Goal: Task Accomplishment & Management: Complete application form

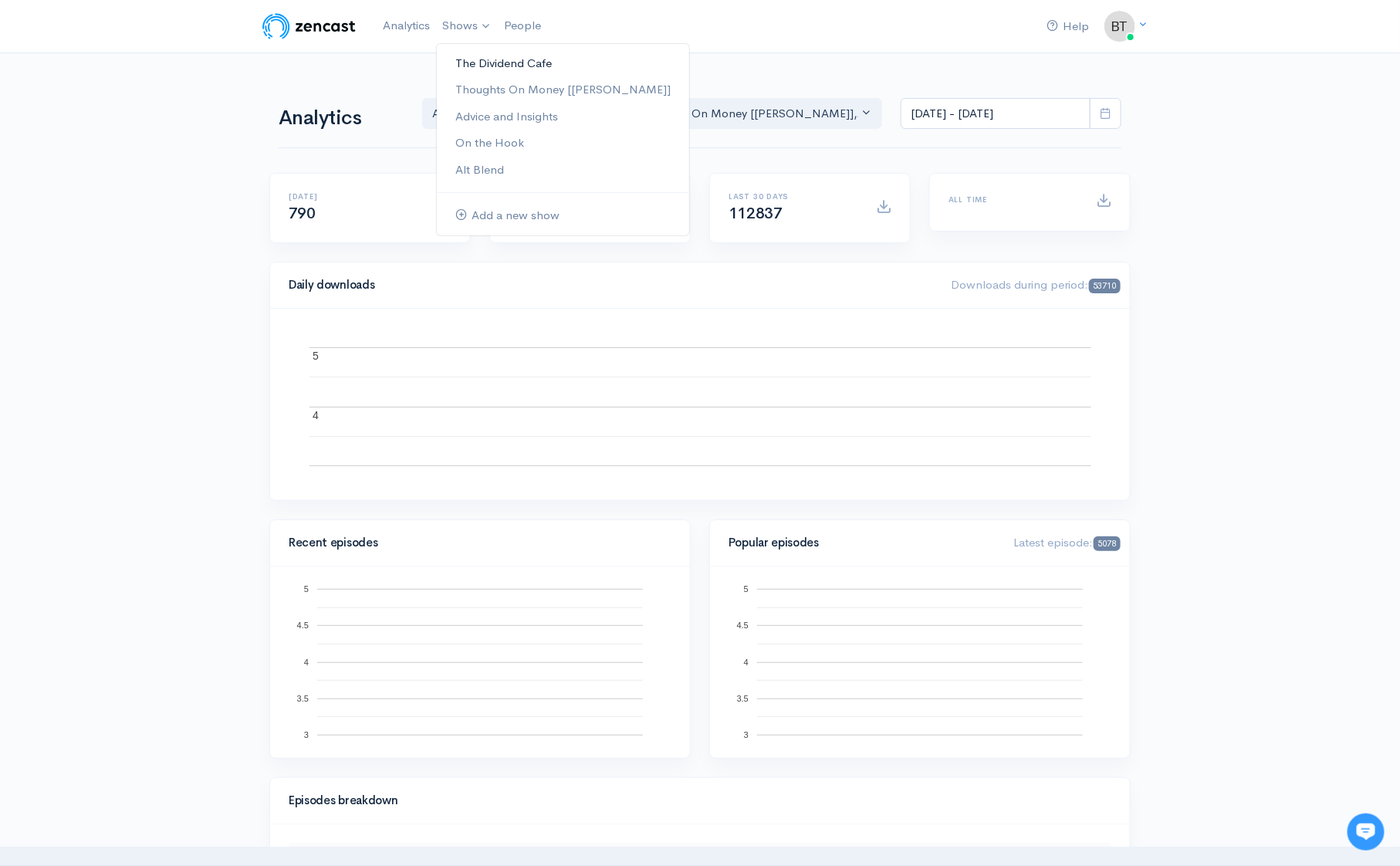
click at [490, 59] on link "The Dividend Cafe" at bounding box center [563, 64] width 252 height 27
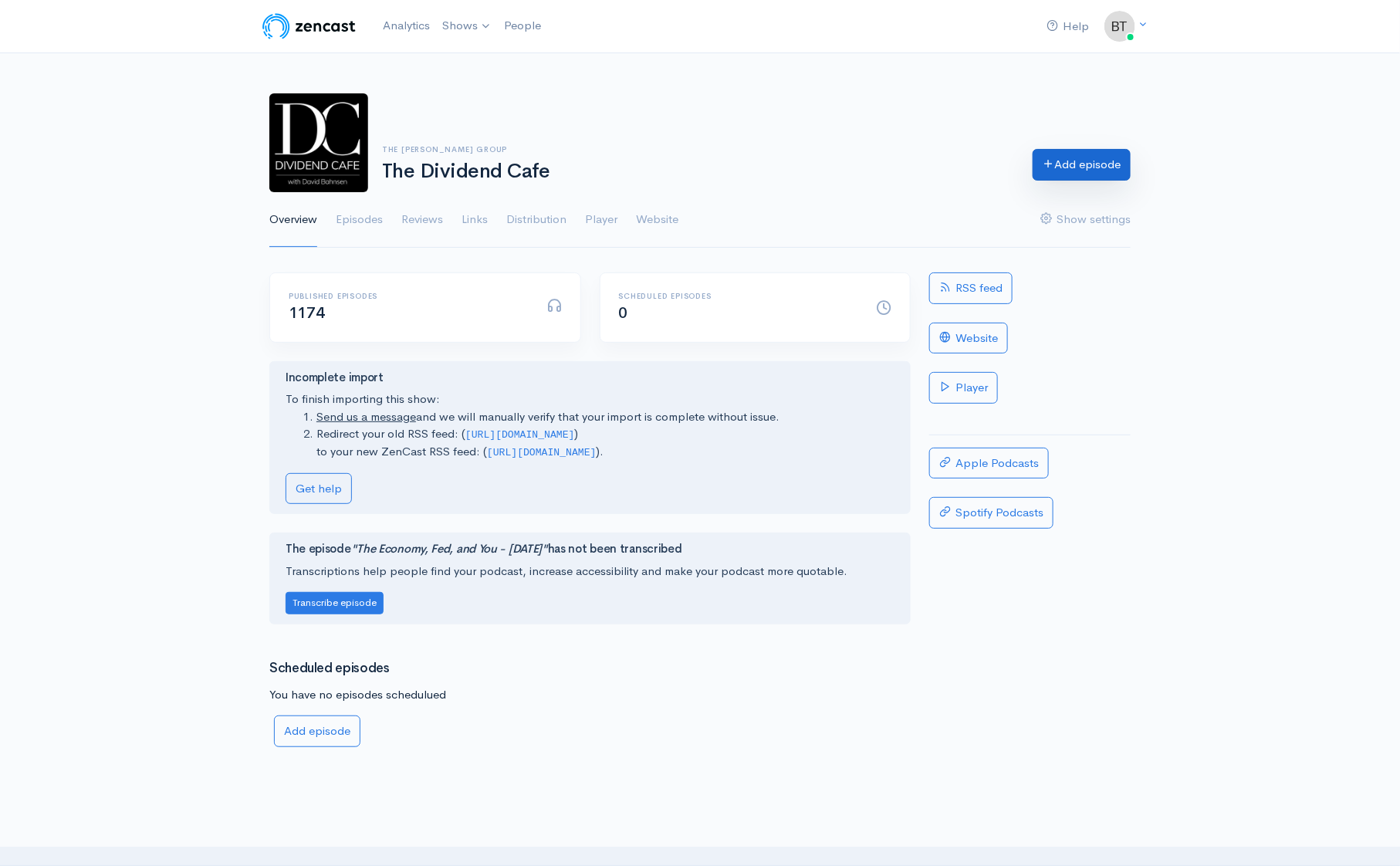
click at [1096, 165] on link "Add episode" at bounding box center [1081, 164] width 98 height 31
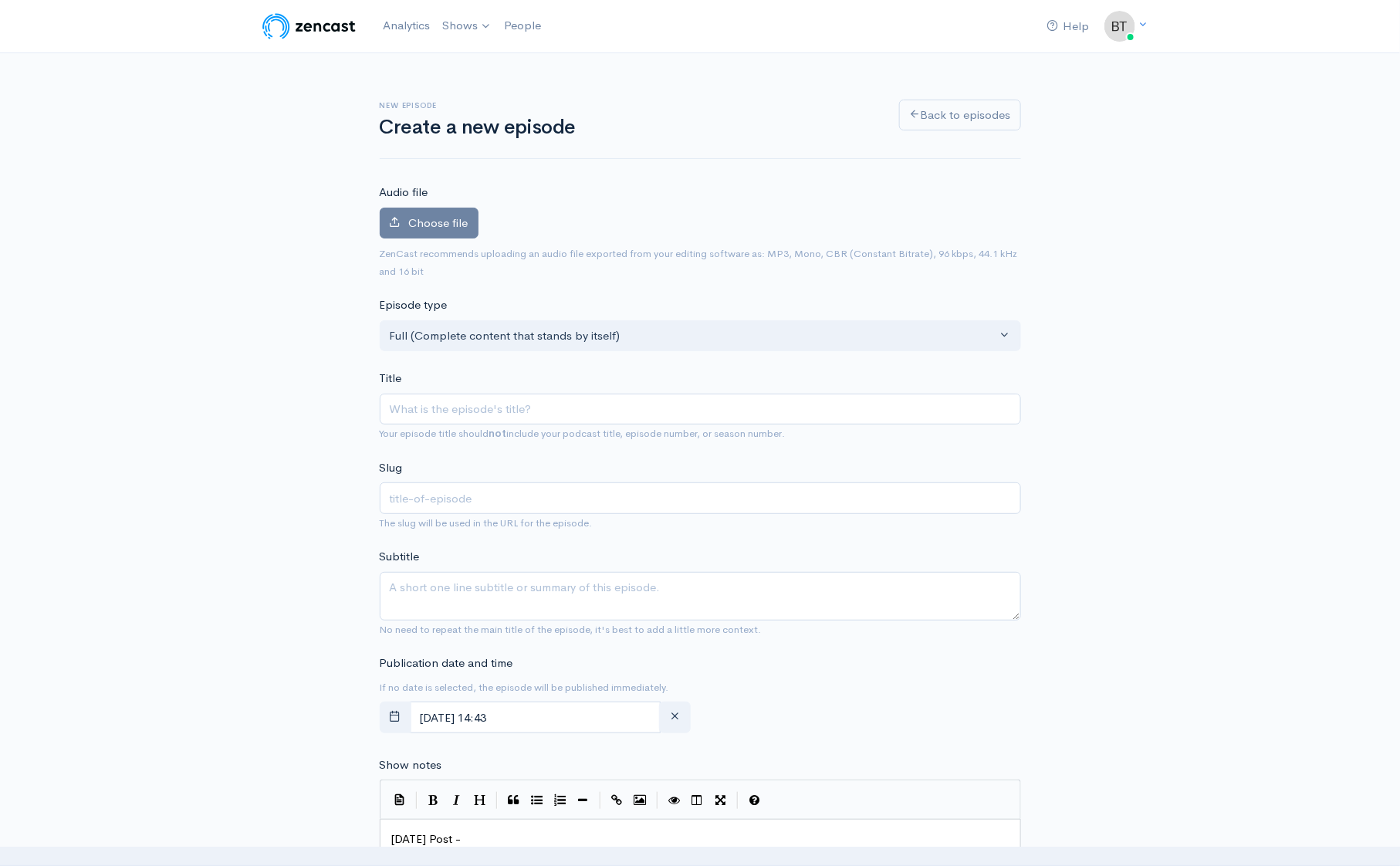
type input "M"
type input "m"
type input "MON"
type input "mon"
type input "MO"
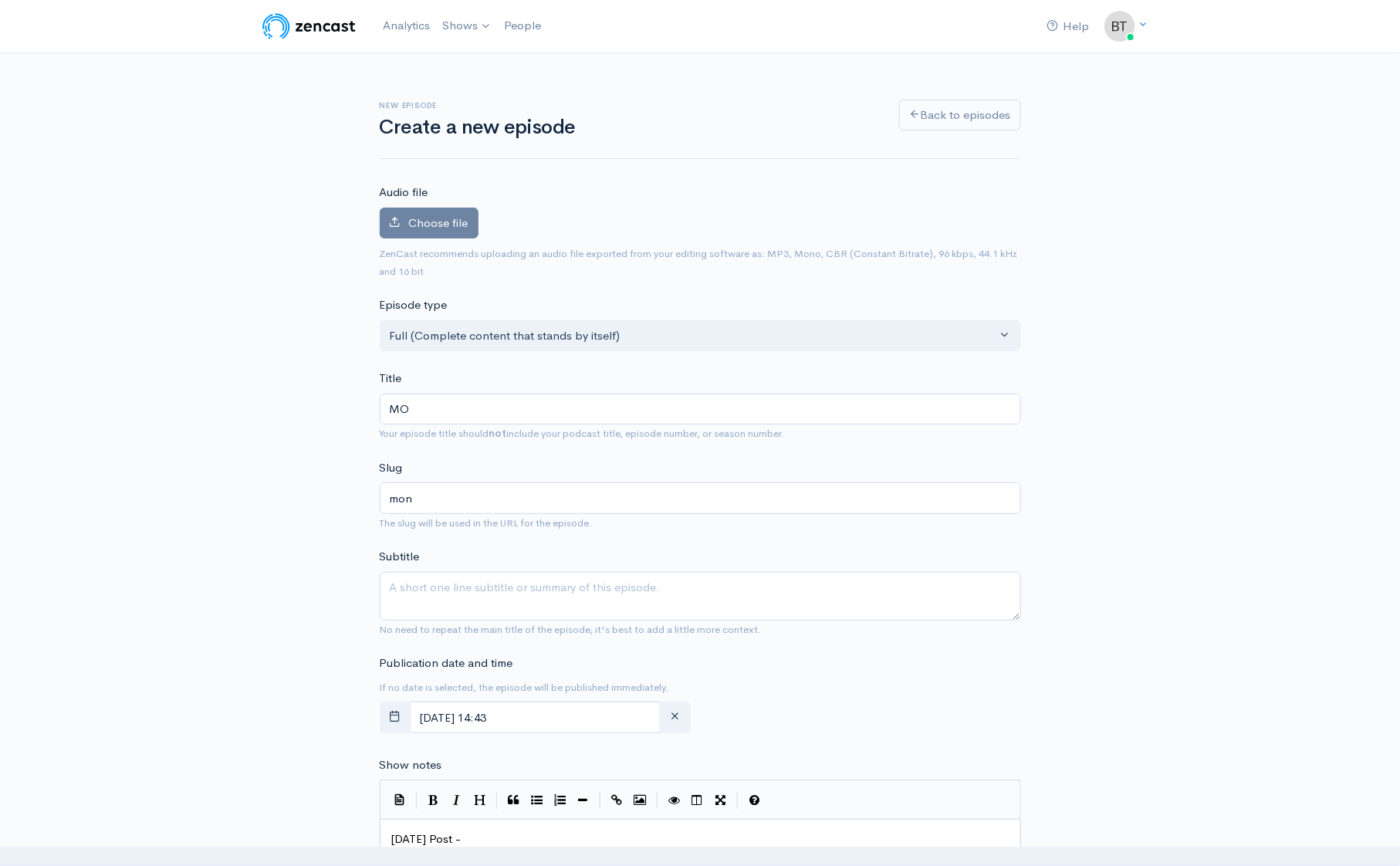
type input "mo"
type input "M"
type input "m"
type input "Mon"
type input "mon"
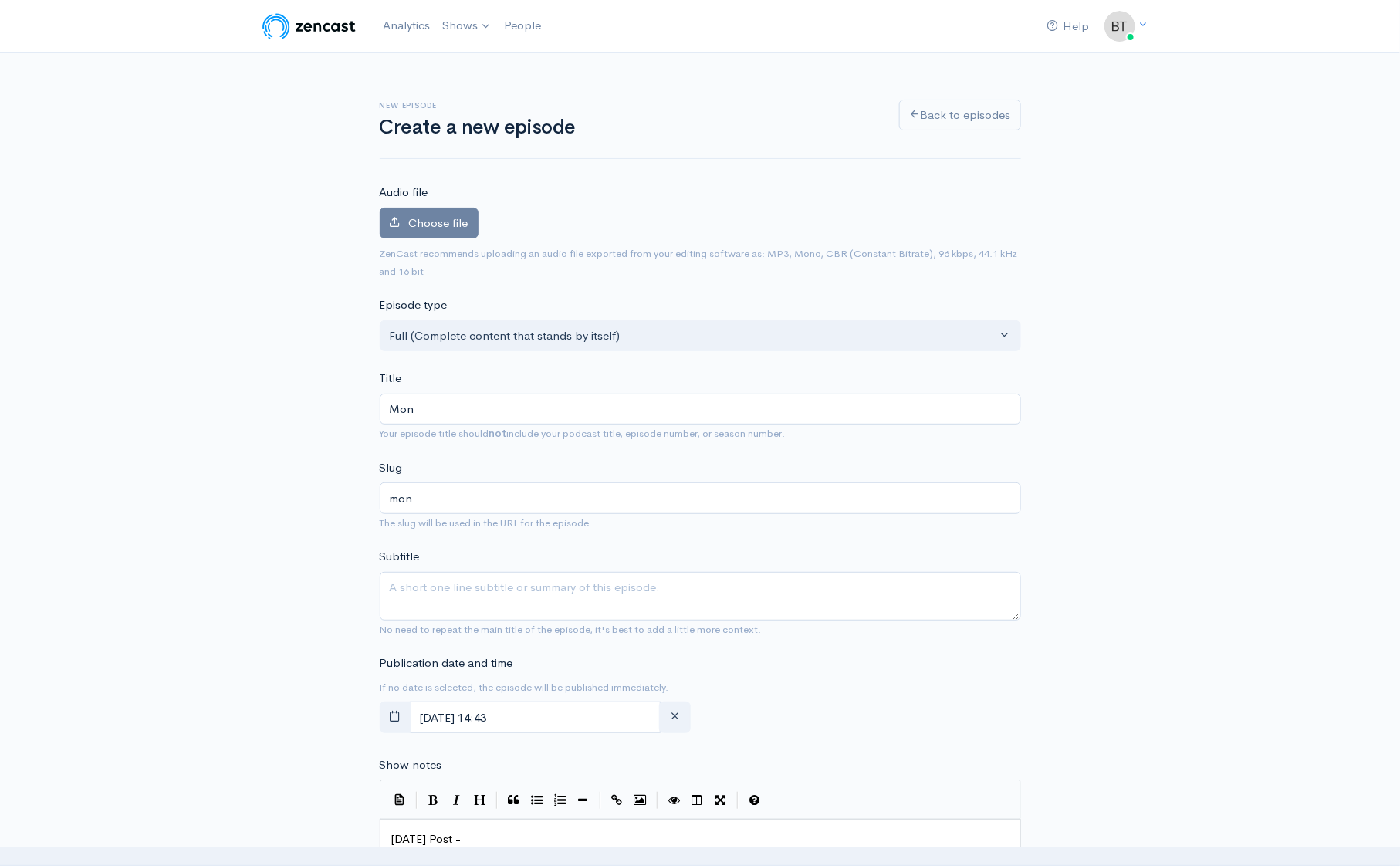
type input "Mond"
type input "mond"
type input "Mondat"
type input "mondat"
type input "Monda"
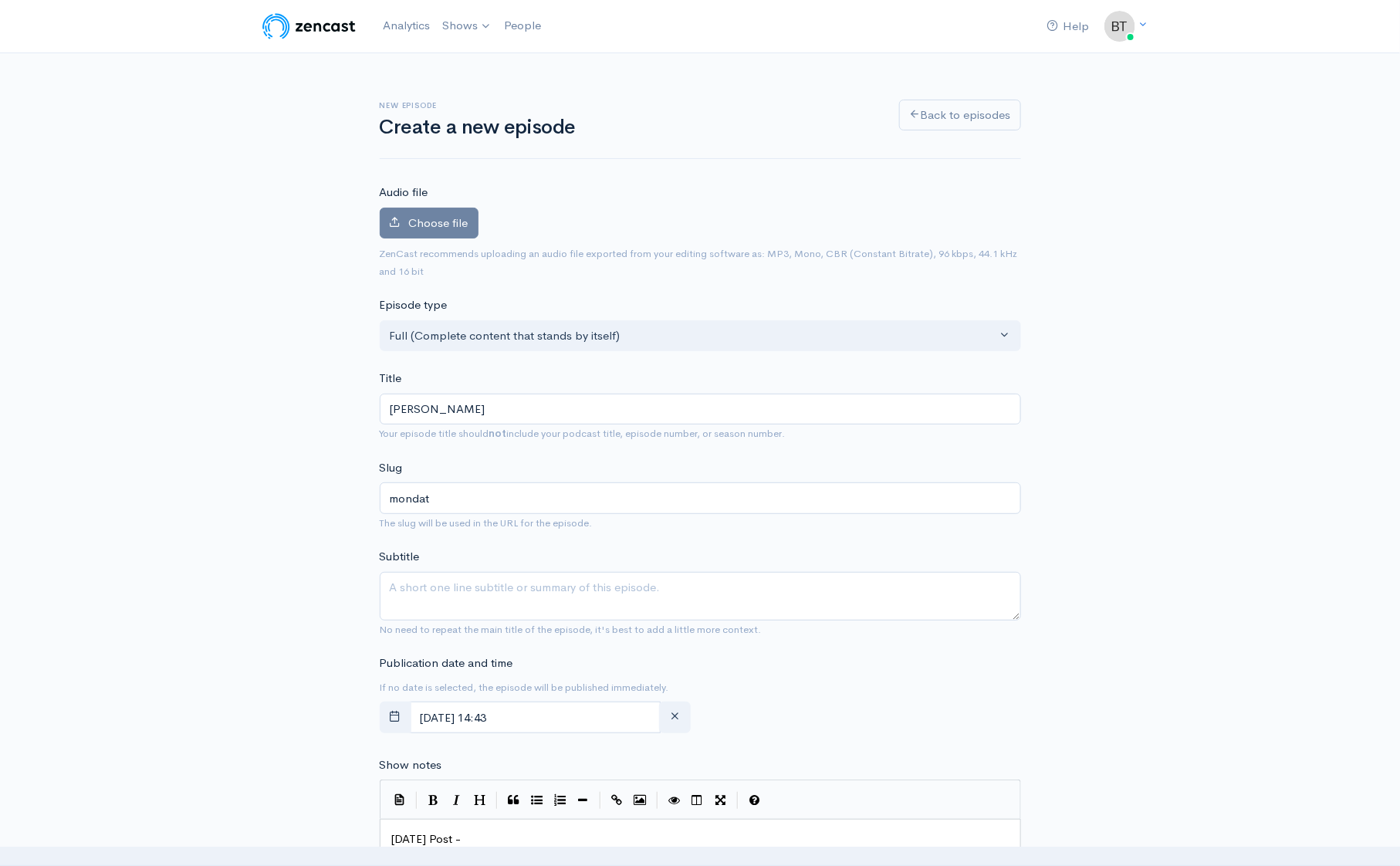
type input "monda"
type input "Monda7"
type input "monda7"
type input "Monda"
type input "monda"
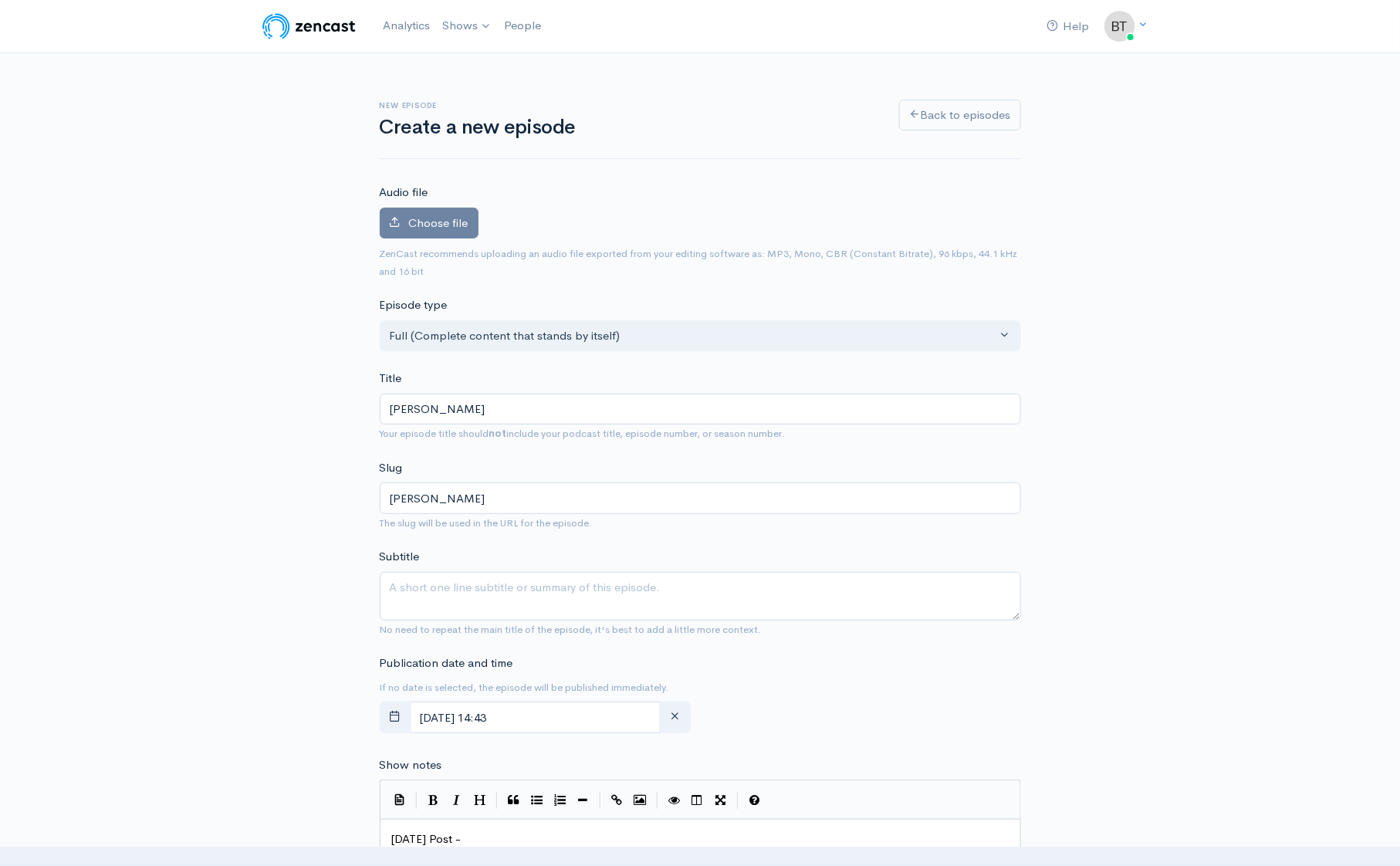
type input "Monday"
type input "monday"
type input "Monday - S"
type input "monday-s"
type input "Monday - Sp"
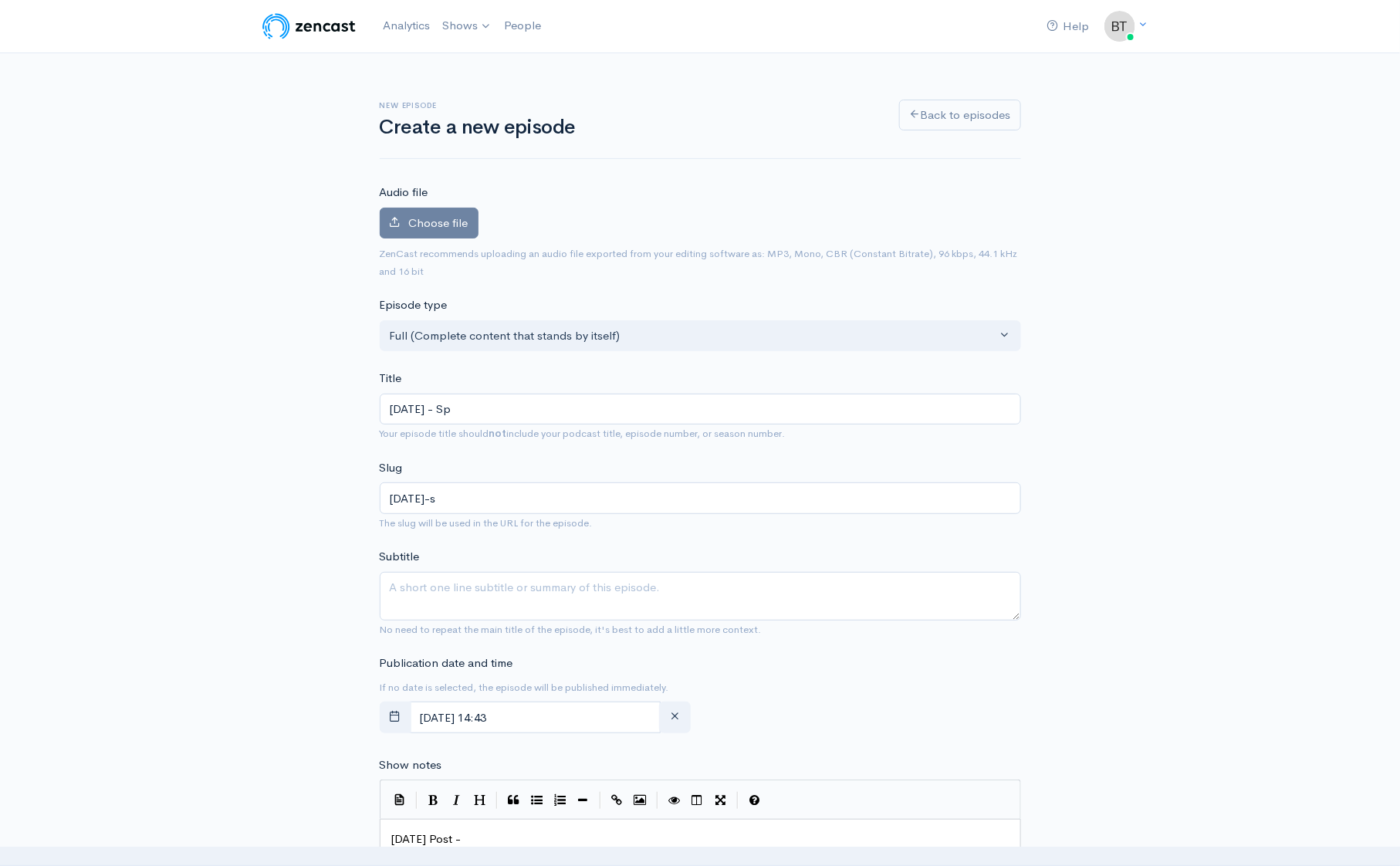
type input "monday-sp"
type input "Monday - Spe"
type input "monday-spe"
type input "Monday - Sp"
type input "monday-sp"
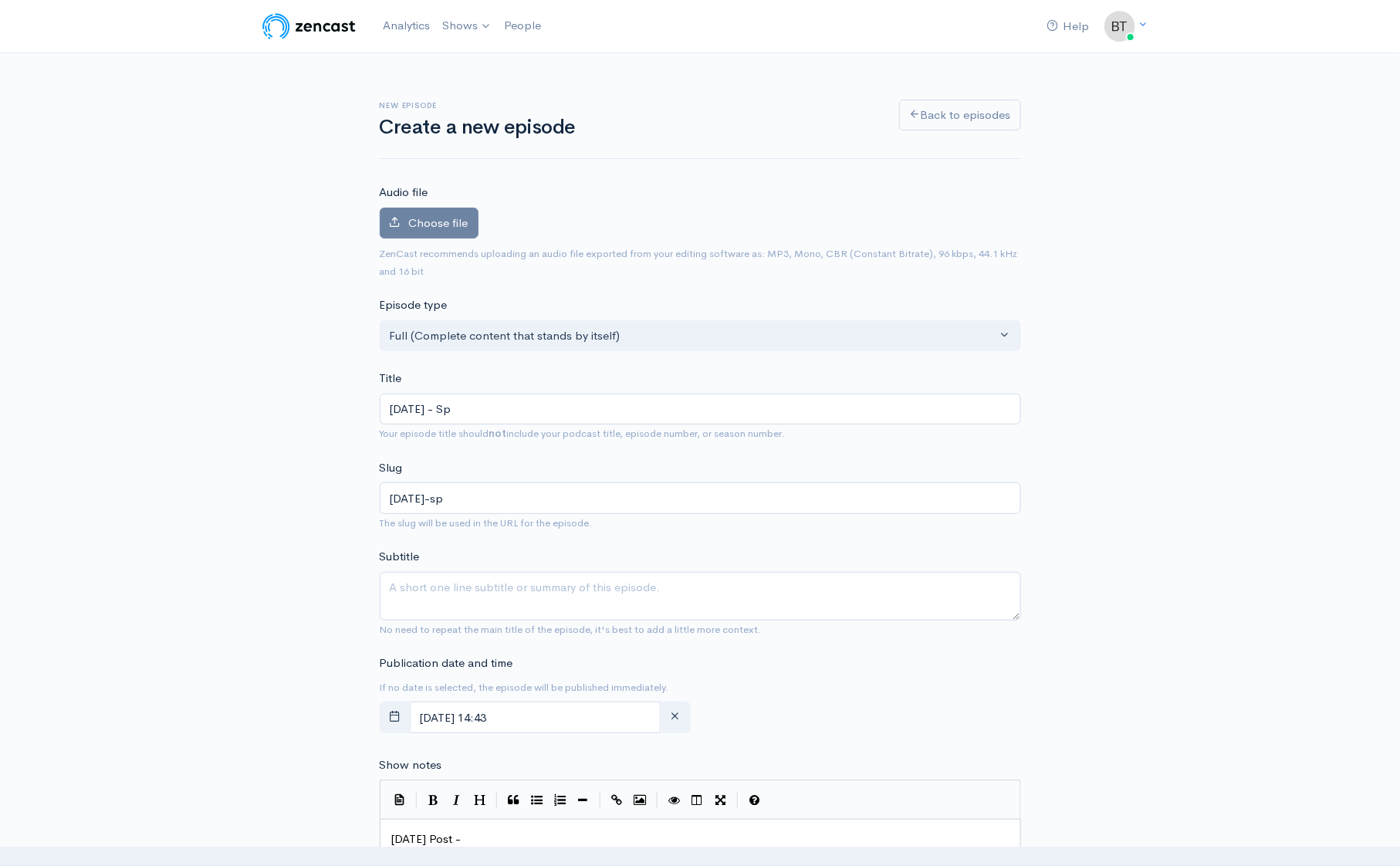
type input "Monday - S"
type input "monday-s"
type input "Monday - Se"
type input "monday-se"
type input "Monday - Set"
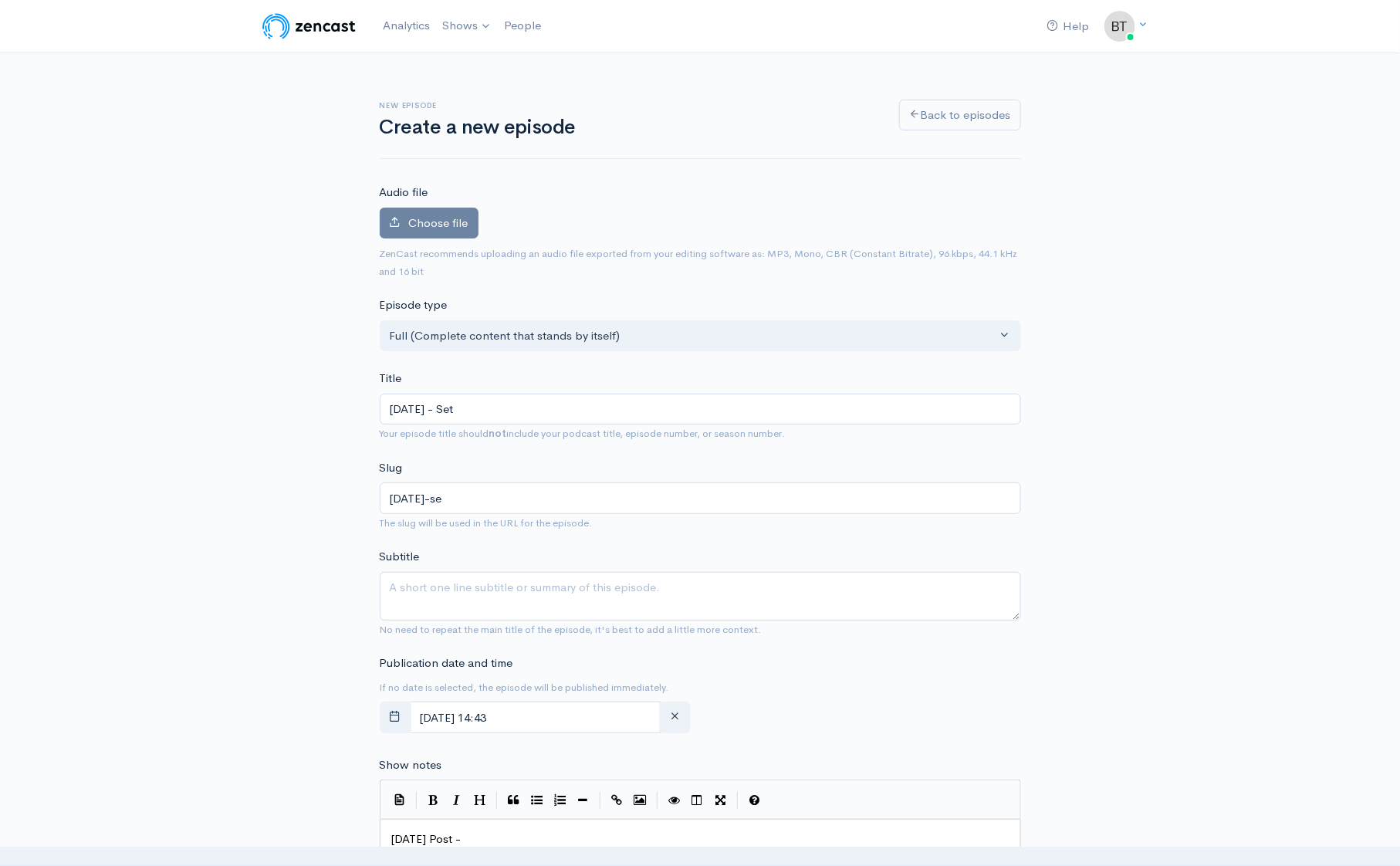
type input "monday-set"
type input "Monday - Se"
type input "monday-se"
type input "Monday - Sep"
type input "monday-sep"
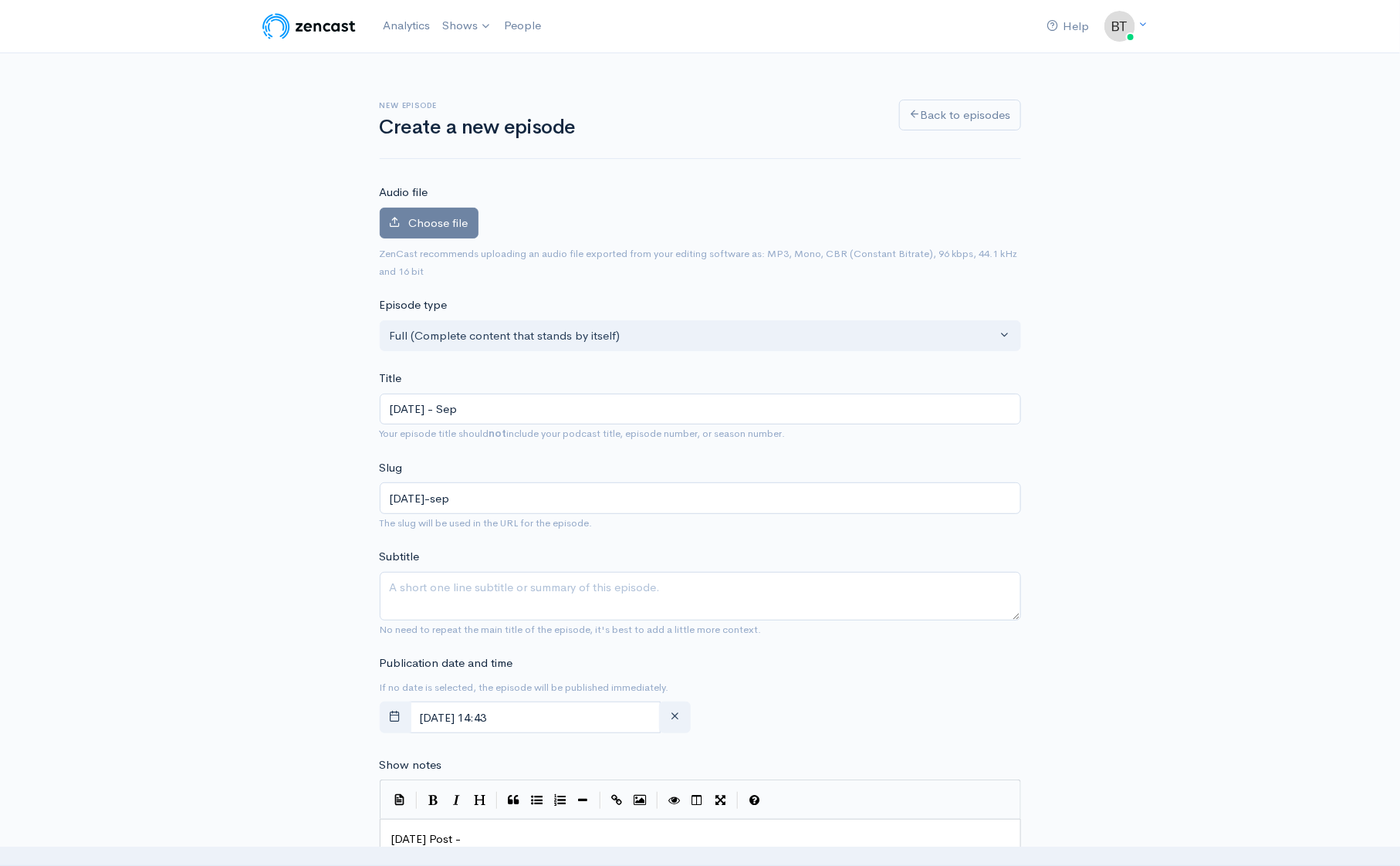
type input "Monday - Sept"
type input "monday-sept"
type input "Monday - Septem"
type input "monday-septem"
type input "Monday - Septemb"
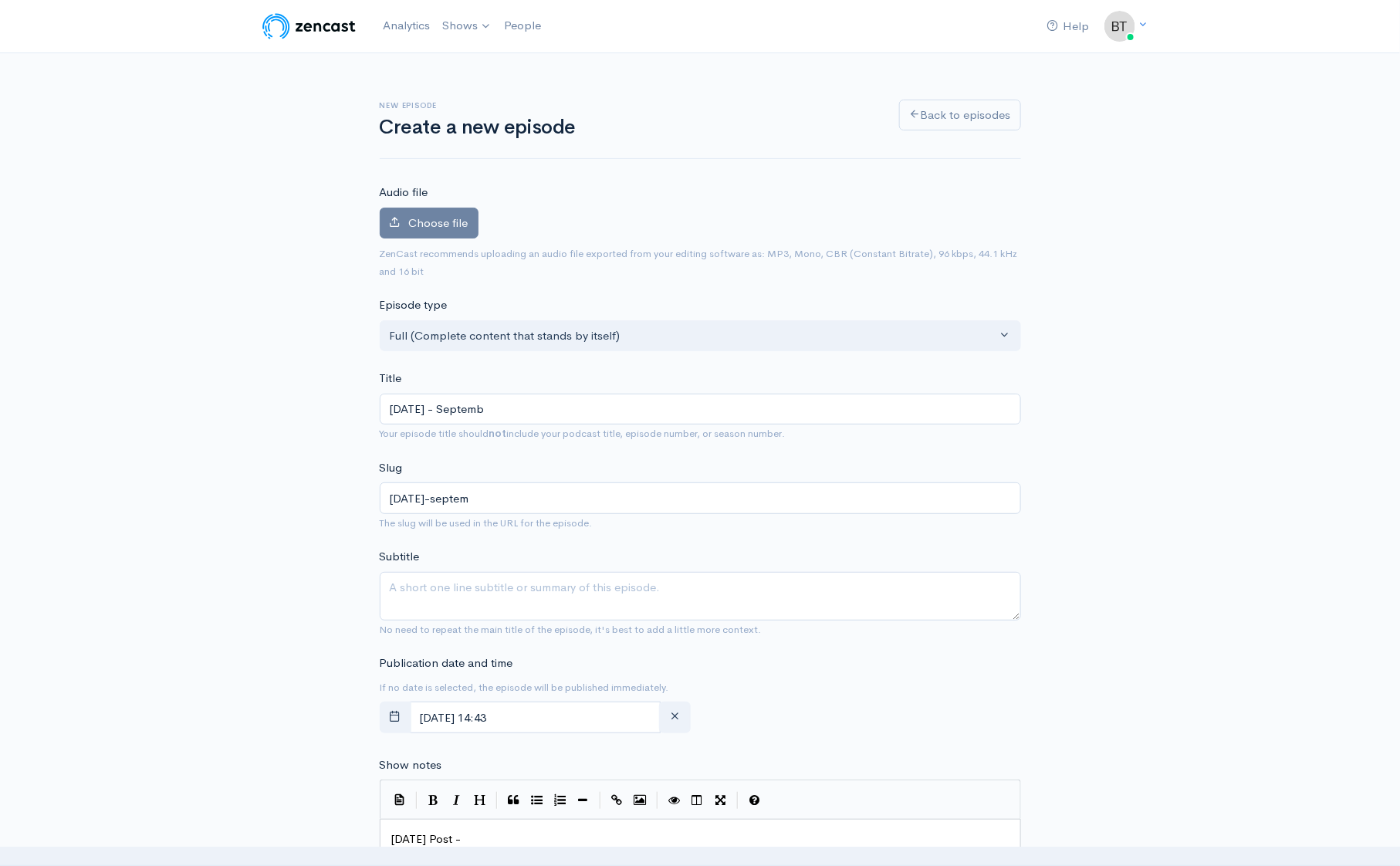
type input "monday-septemb"
type input "Monday - September"
type input "monday-september"
type input "Monday - September 2"
type input "monday-september-2"
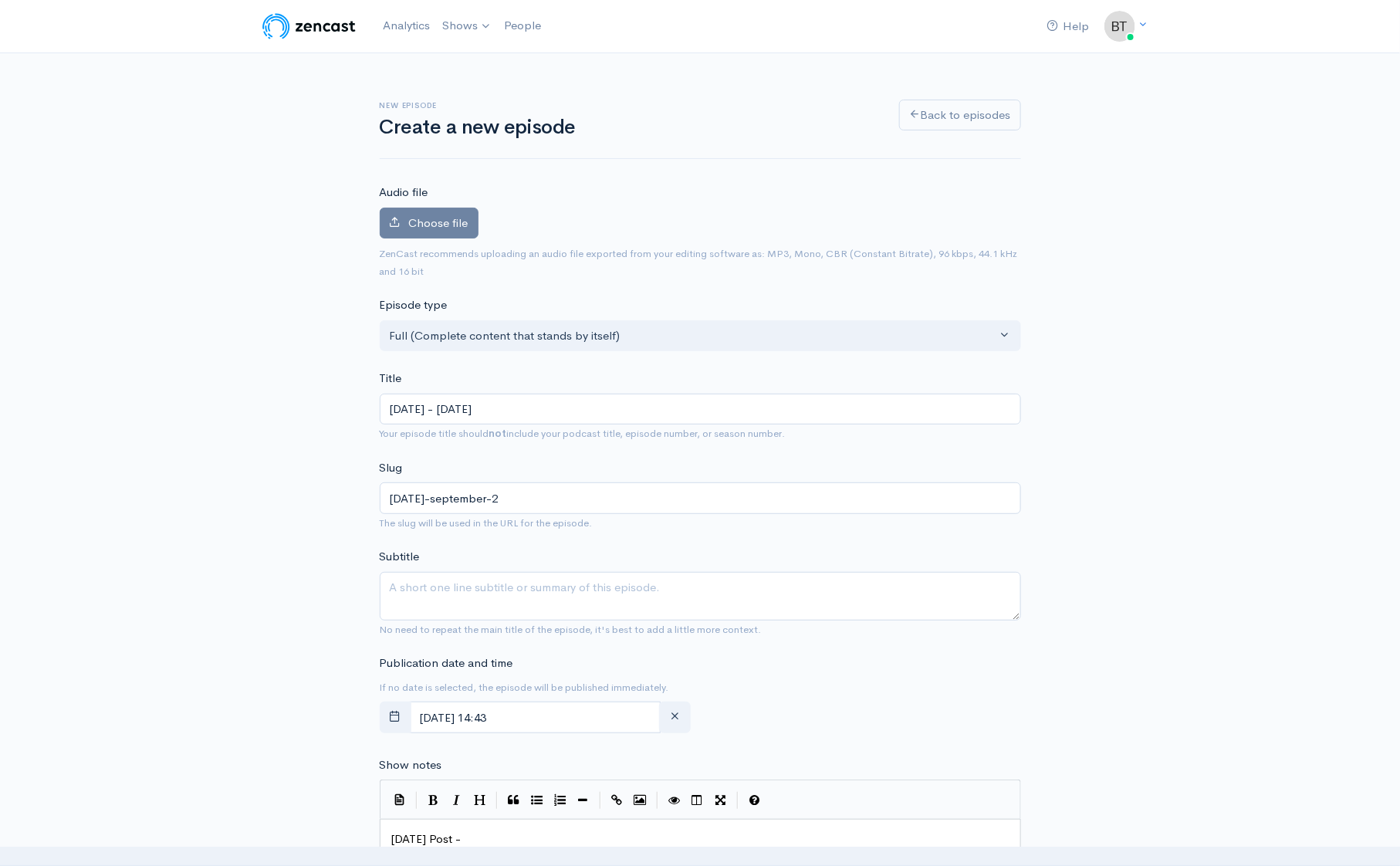
type input "Monday - September 22"
type input "monday-september-22"
type input "Monday - September 22, 2"
type input "monday-september-22-2"
type input "Monday - September 22, 20"
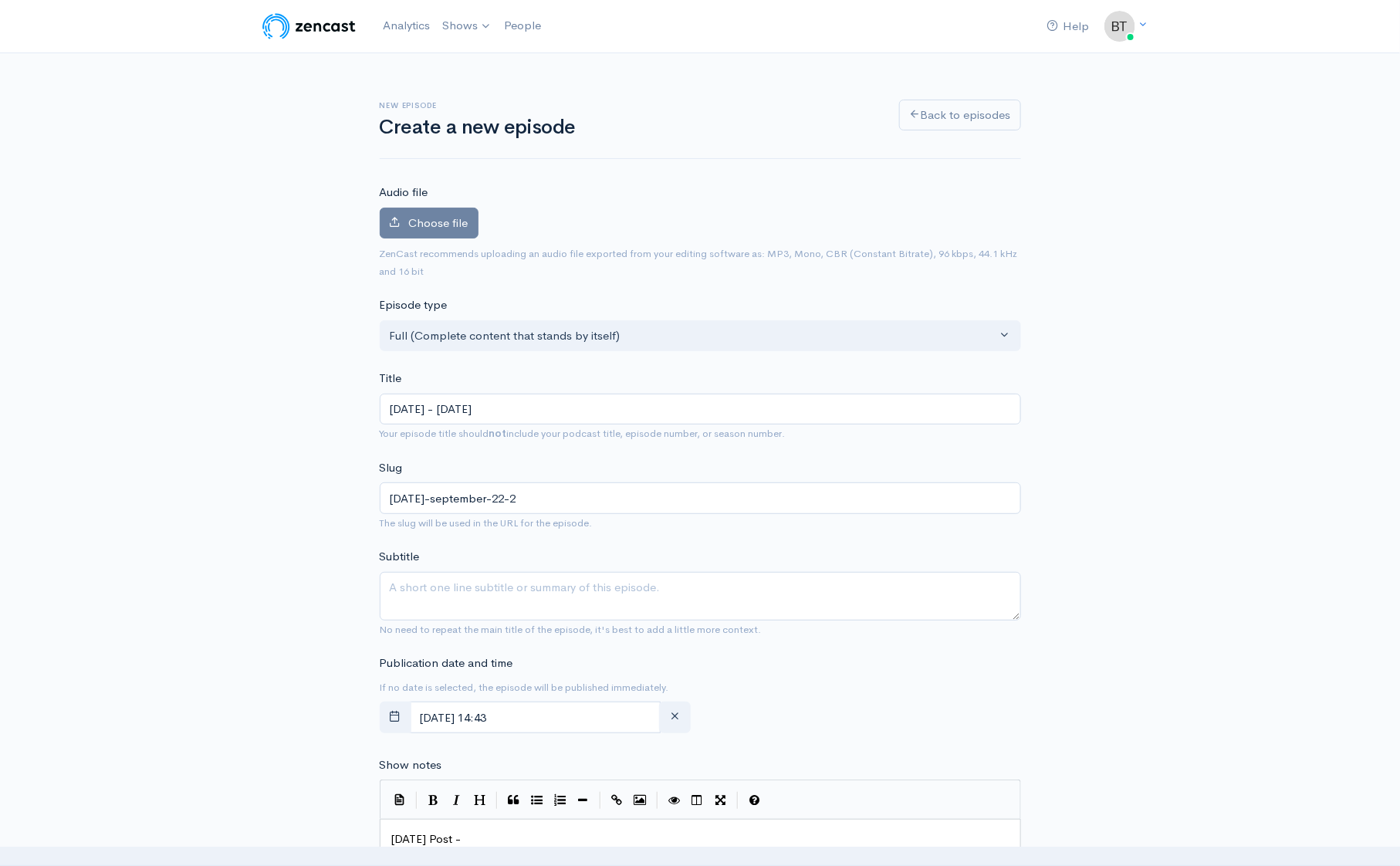
type input "monday-september-22-20"
type input "Monday - September 22, 202"
type input "monday-september-22-202"
type input "[DATE] - [DATE]"
type input "[DATE]-[DATE]"
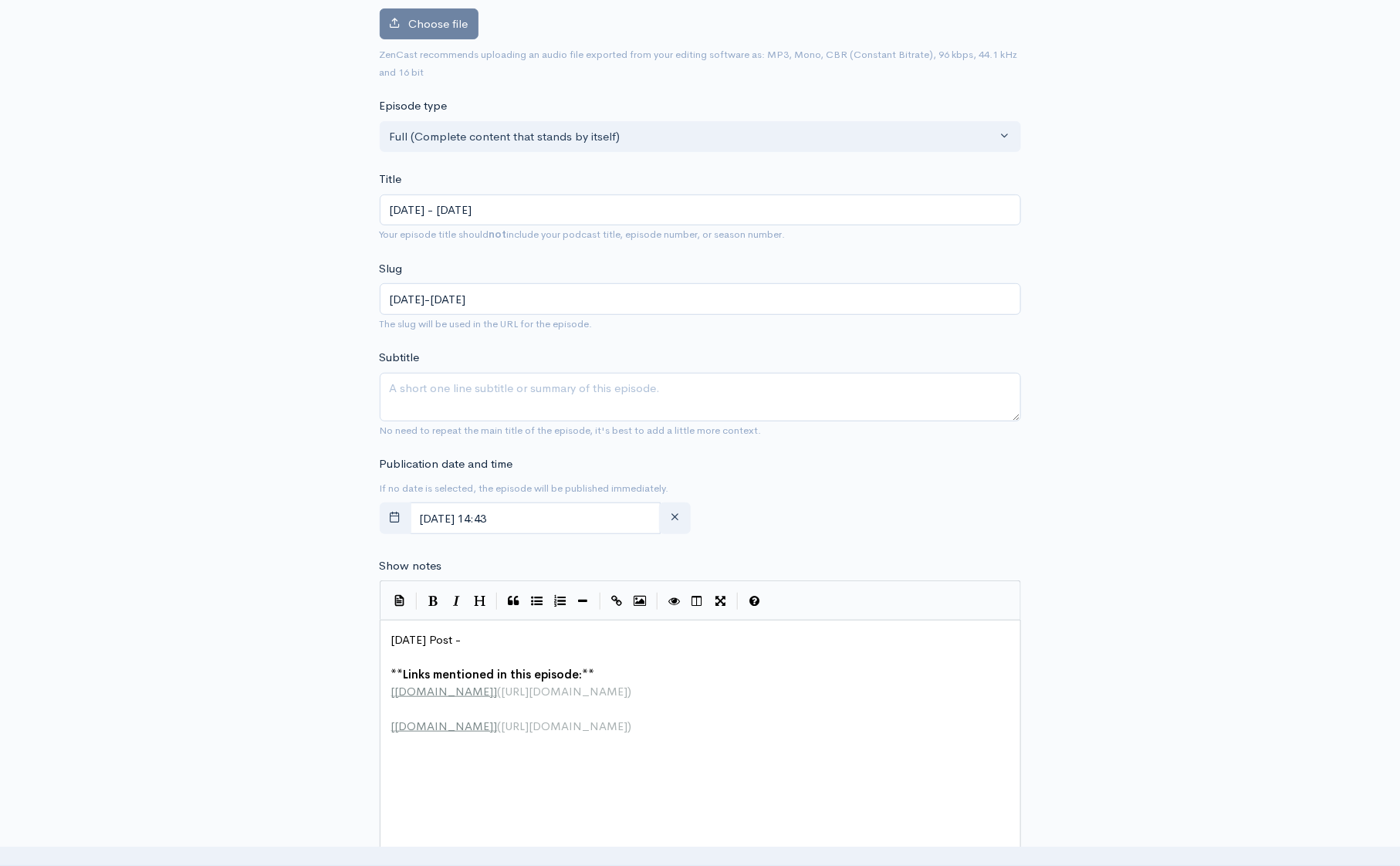
scroll to position [235, 0]
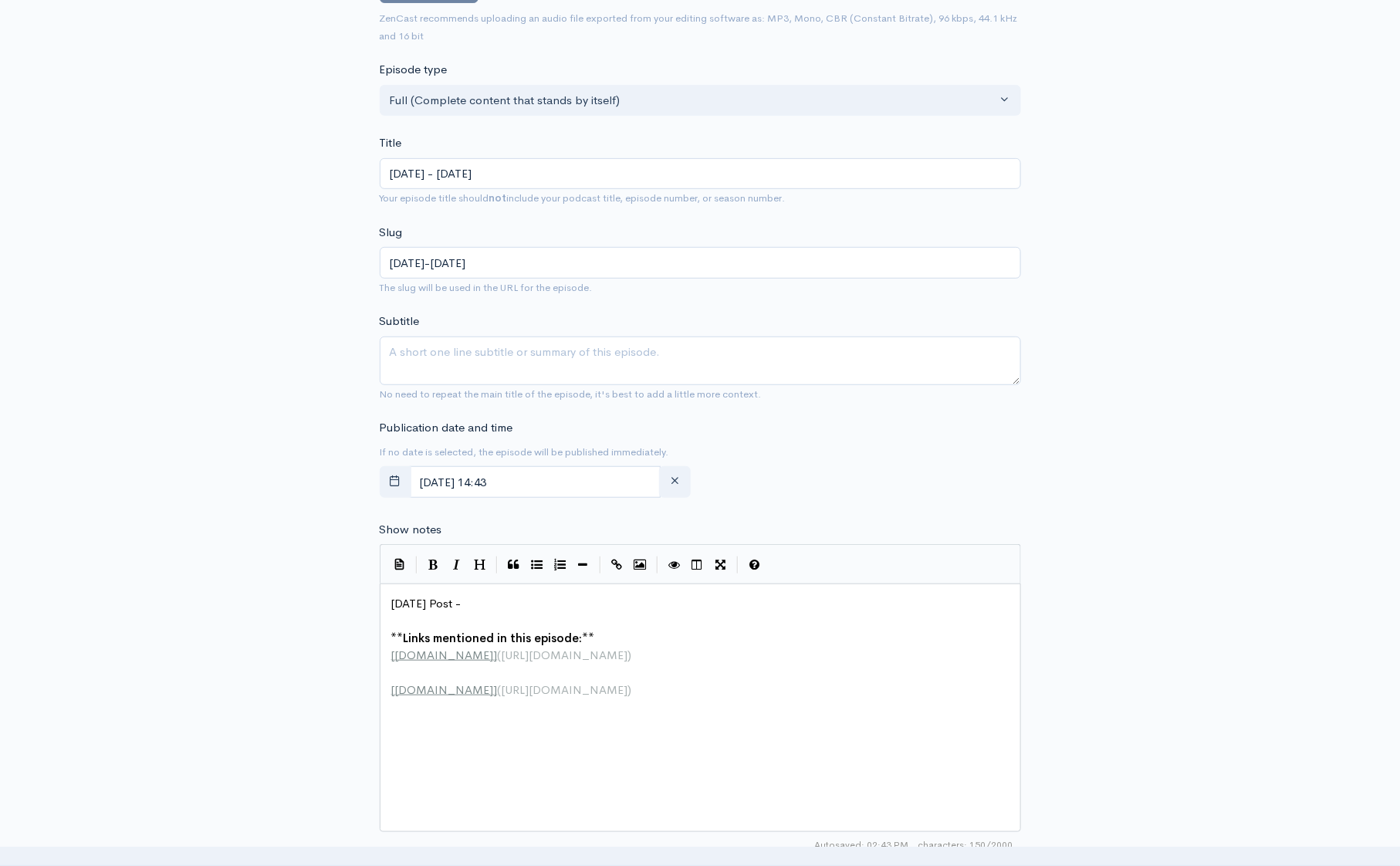
type input "[DATE] - [DATE]"
click at [495, 601] on pre "[DATE] Post -" at bounding box center [705, 604] width 635 height 18
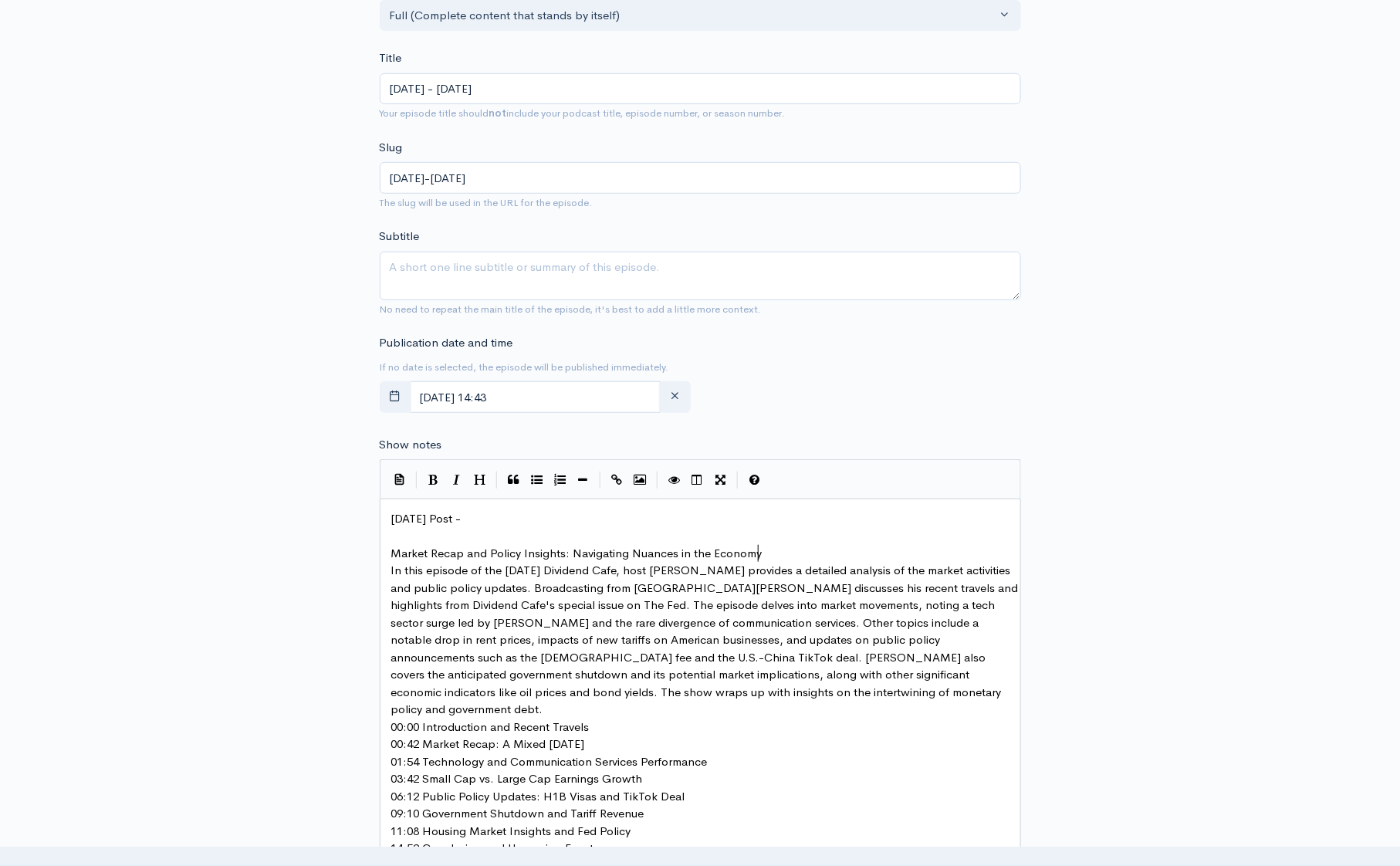
click at [796, 551] on pre "Market Recap and Policy Insights: Navigating Nuances in the Economy" at bounding box center [705, 554] width 635 height 18
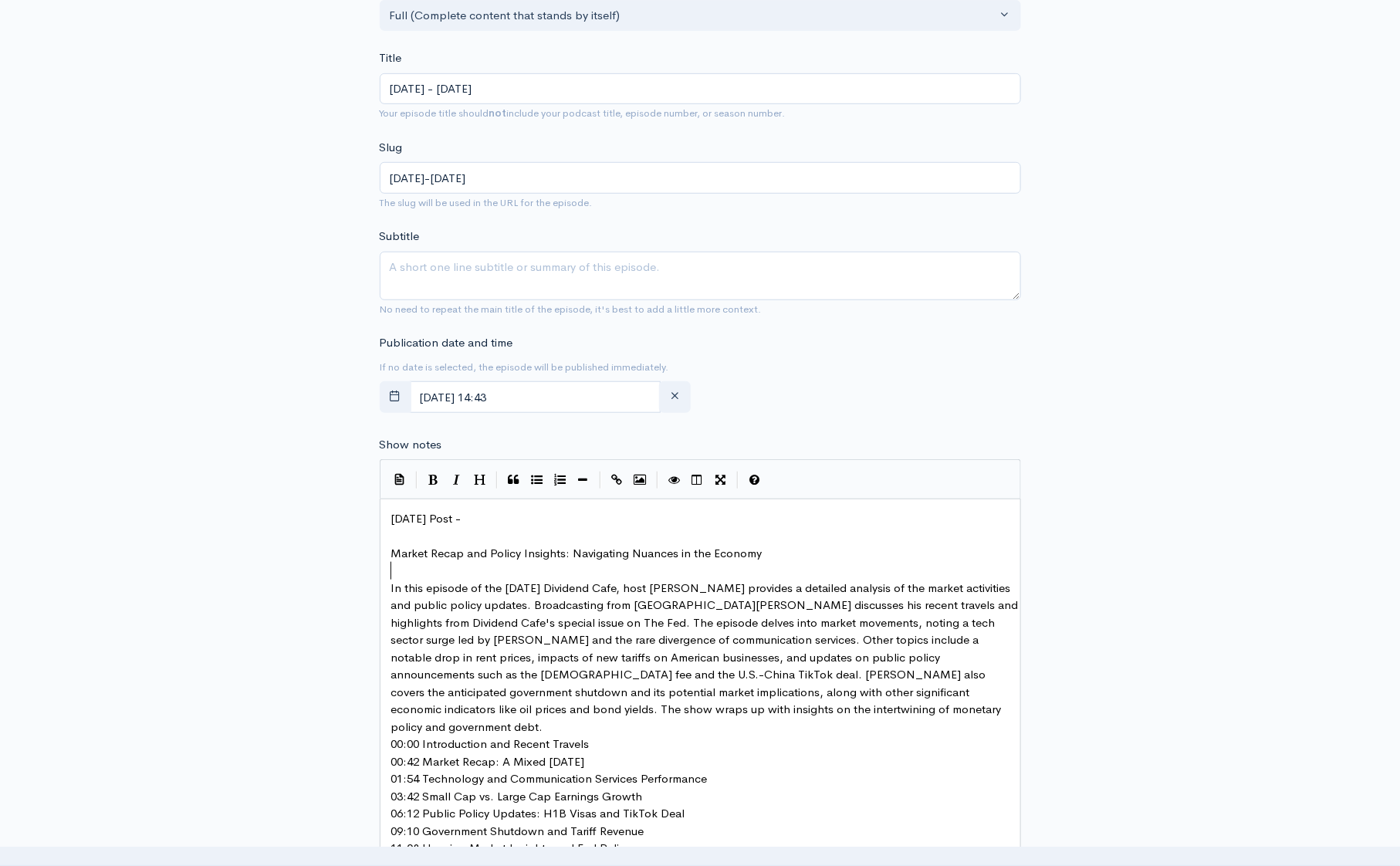
click at [775, 712] on pre "In this episode of the Monday Dividend Cafe, host David Boson provides a detail…" at bounding box center [705, 658] width 635 height 157
click at [604, 754] on pre "00:00 Introduction and Recent Travels" at bounding box center [705, 762] width 635 height 18
click at [600, 788] on pre "00:42 Market Recap: A Mixed [DATE]" at bounding box center [705, 797] width 635 height 18
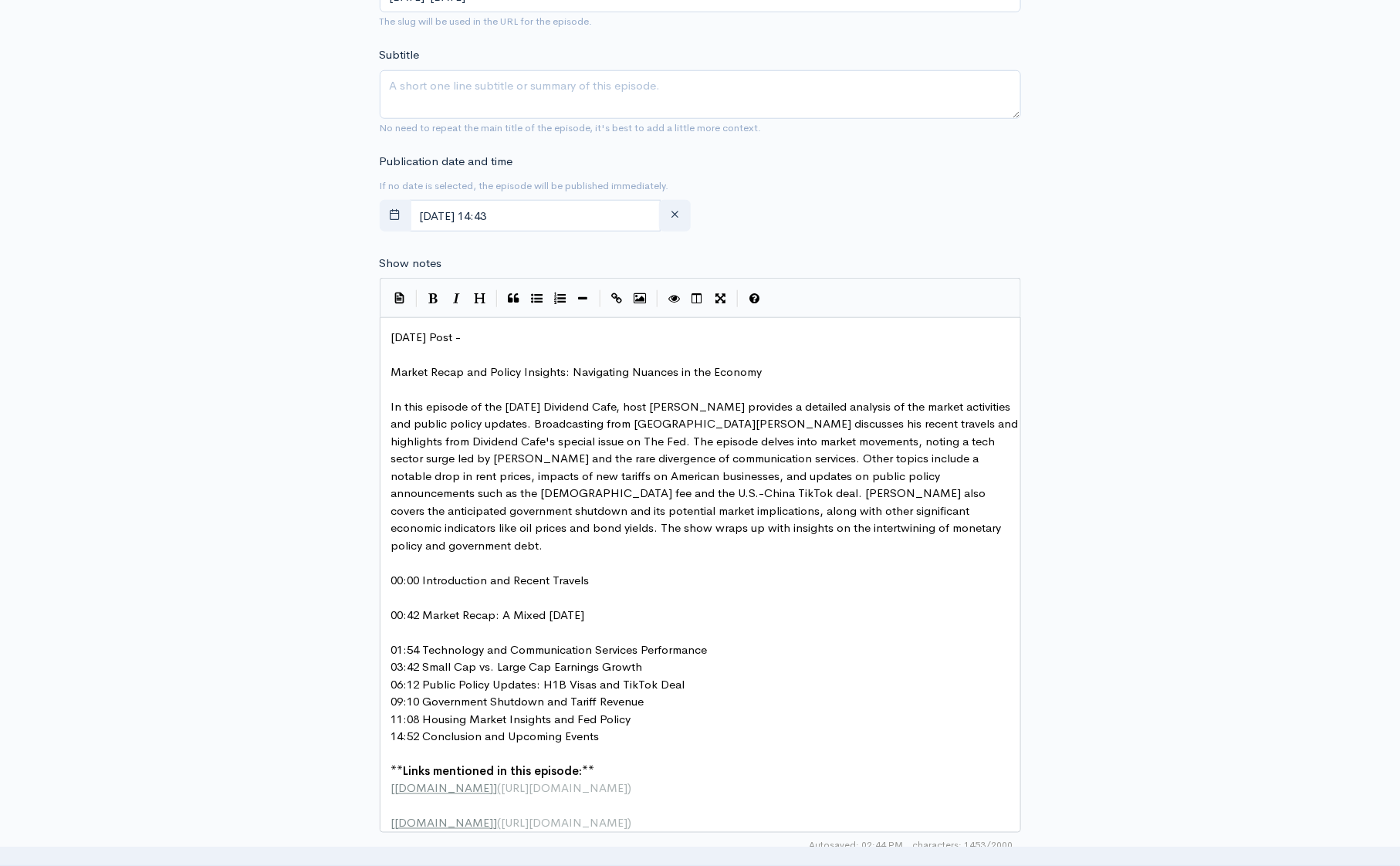
scroll to position [574, 0]
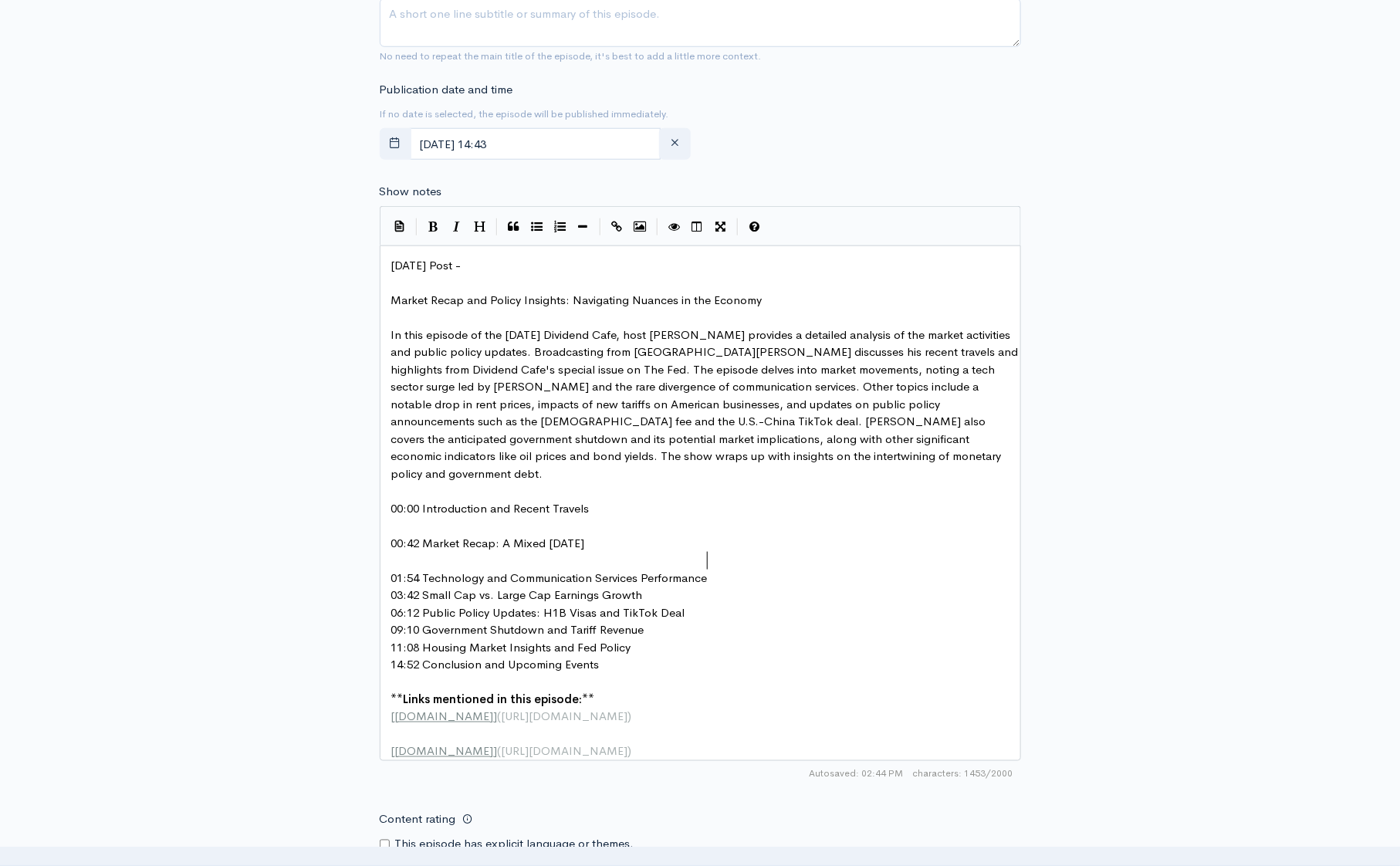
click at [727, 570] on pre "01:54 Technology and Communication Services Performance" at bounding box center [705, 578] width 635 height 18
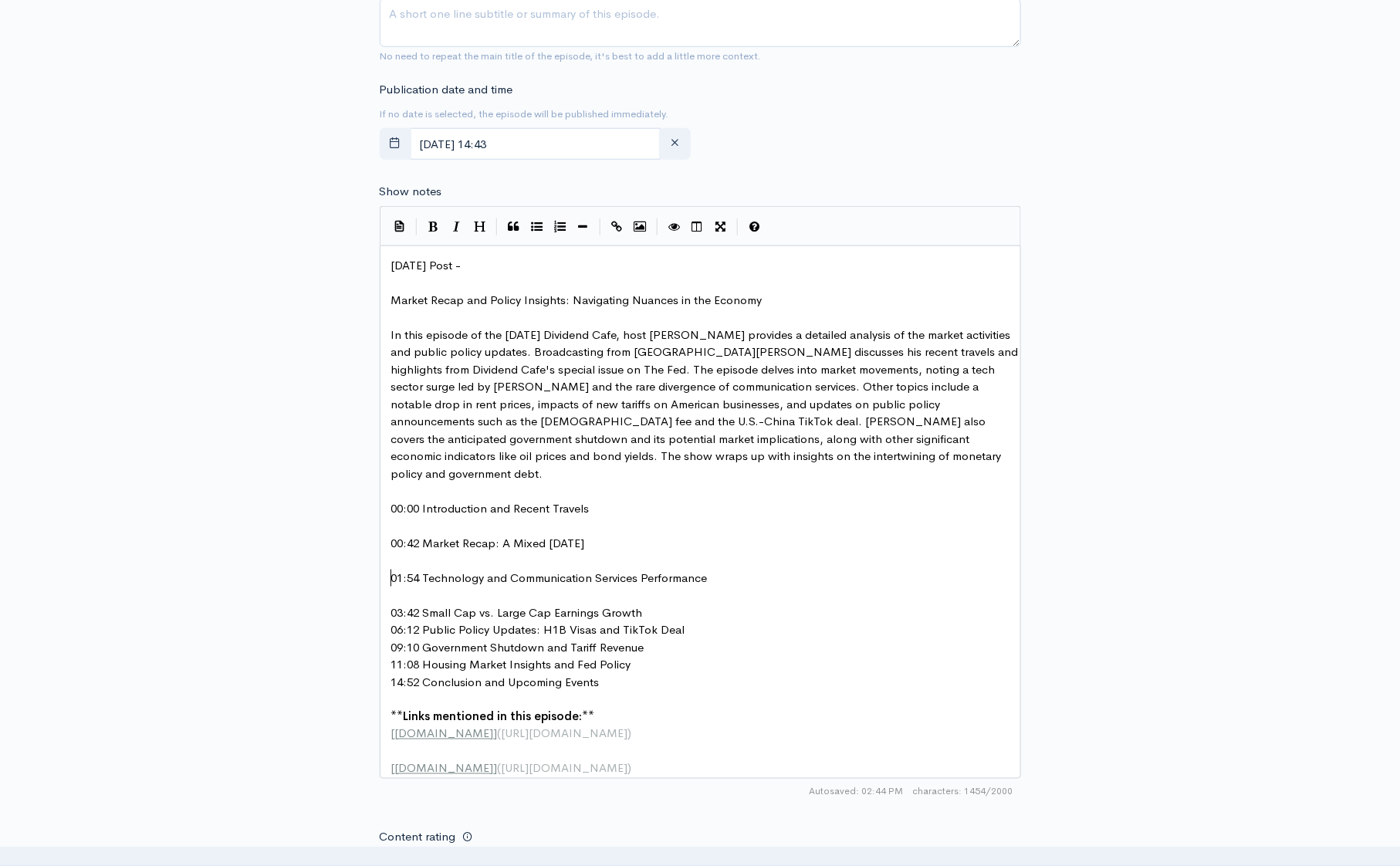
click at [655, 605] on pre "03:42 Small Cap vs. Large Cap Earnings Growth" at bounding box center [705, 613] width 635 height 18
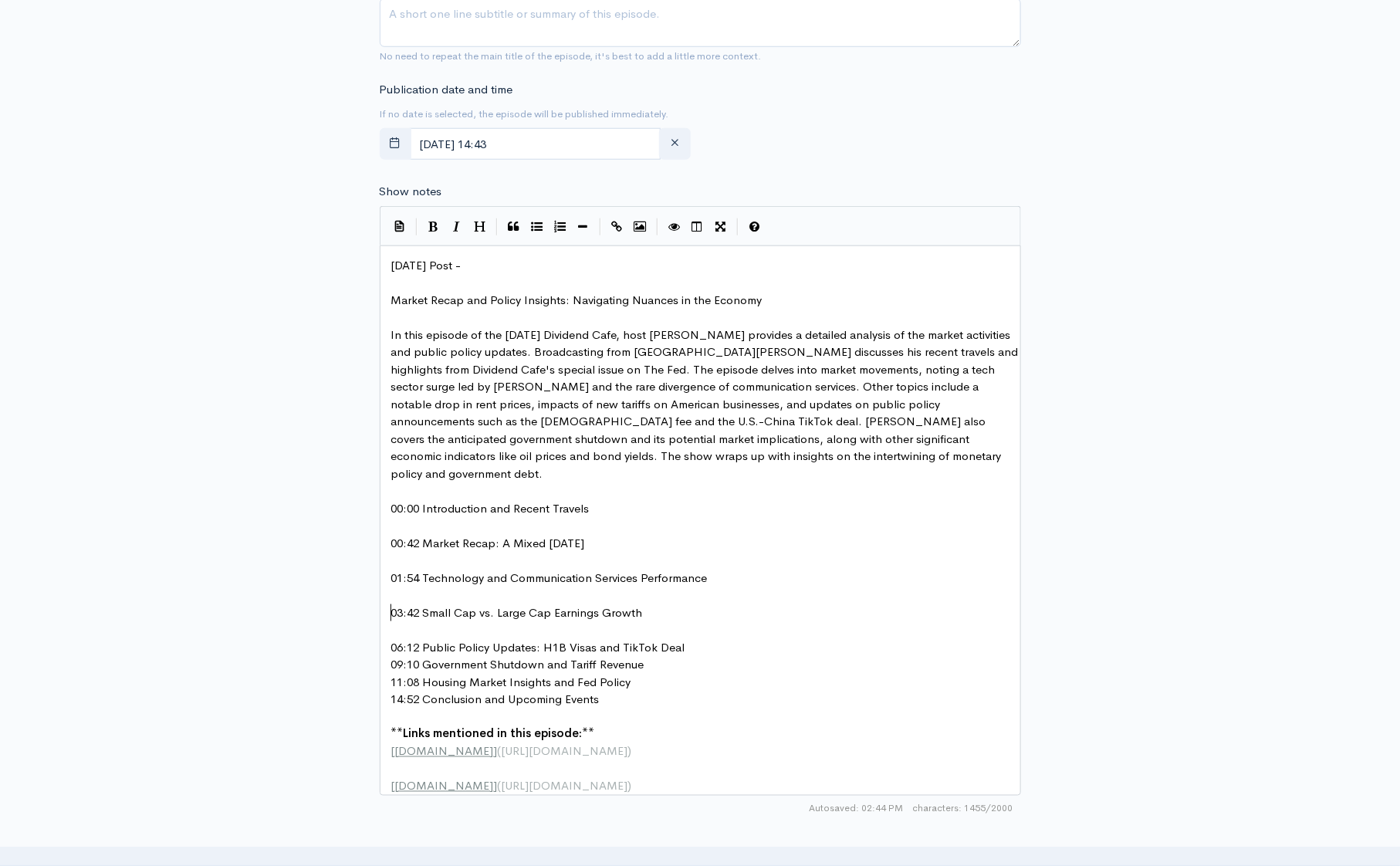
click at [695, 639] on pre "06:12 Public Policy Updates: H1B Visas and TikTok Deal" at bounding box center [705, 648] width 635 height 18
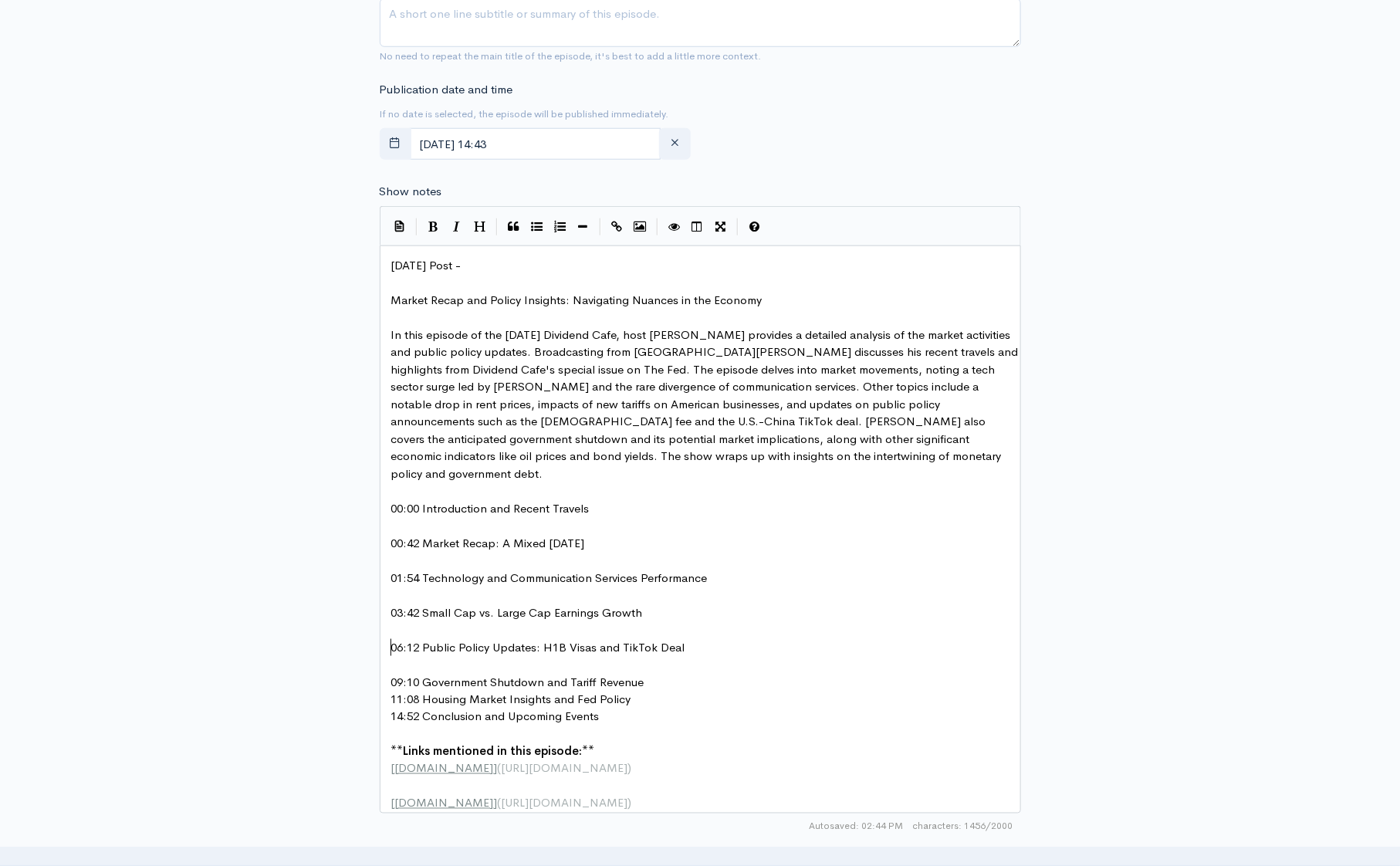
click at [663, 674] on pre "09:10 Government Shutdown and Tariff Revenue" at bounding box center [705, 683] width 635 height 18
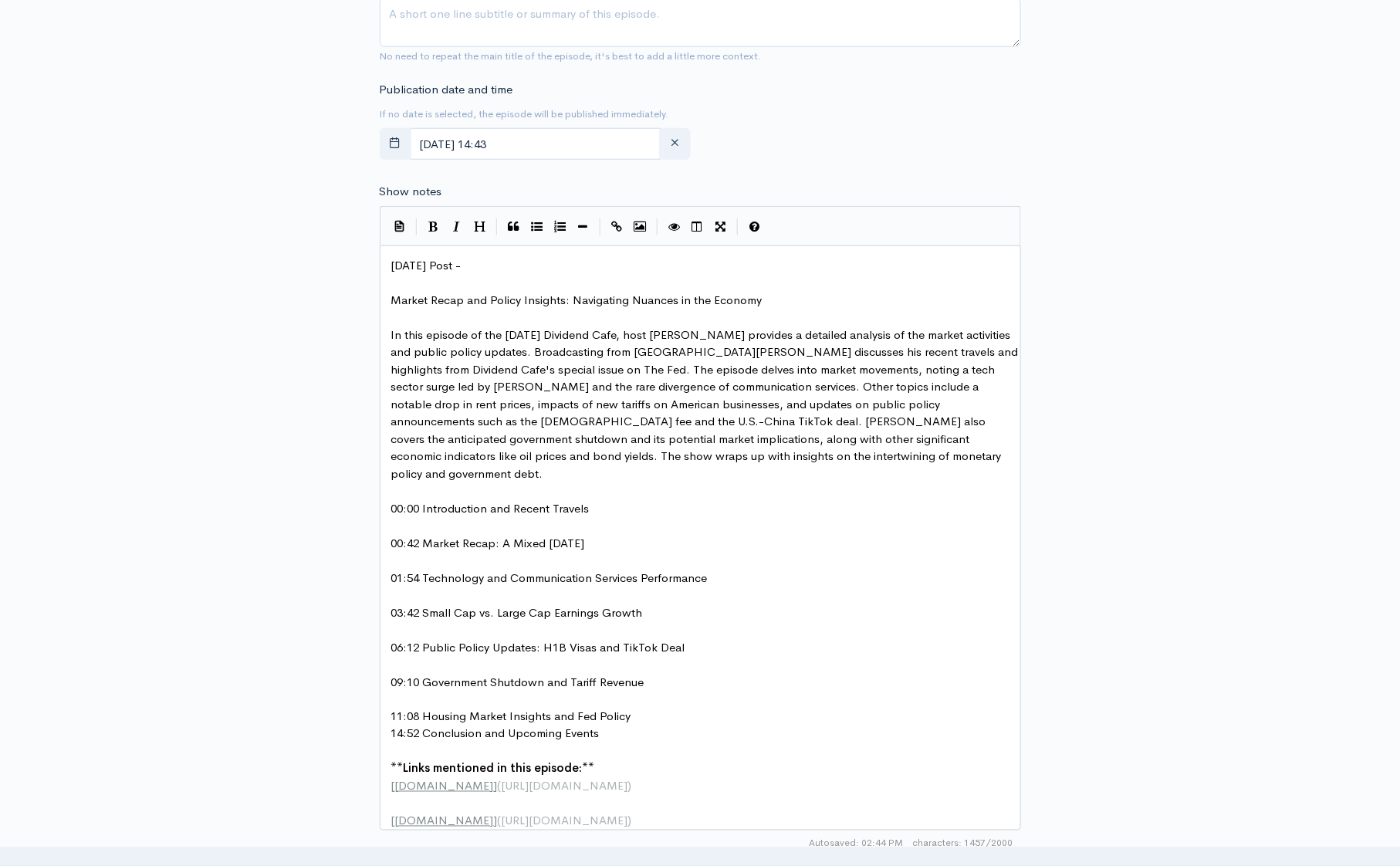
click at [640, 709] on pre "11:08 Housing Market Insights and Fed Policy" at bounding box center [705, 718] width 635 height 18
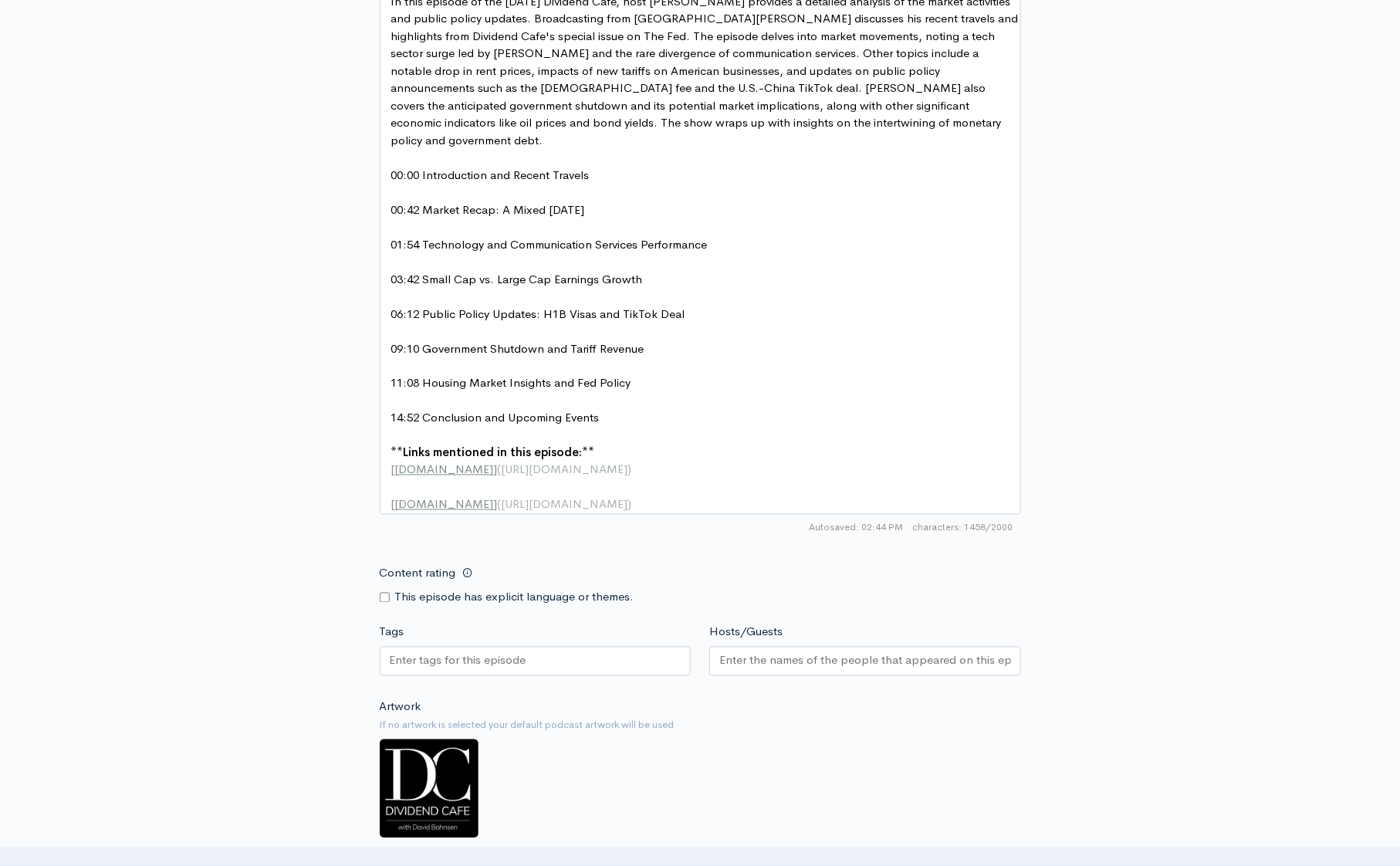
scroll to position [926, 0]
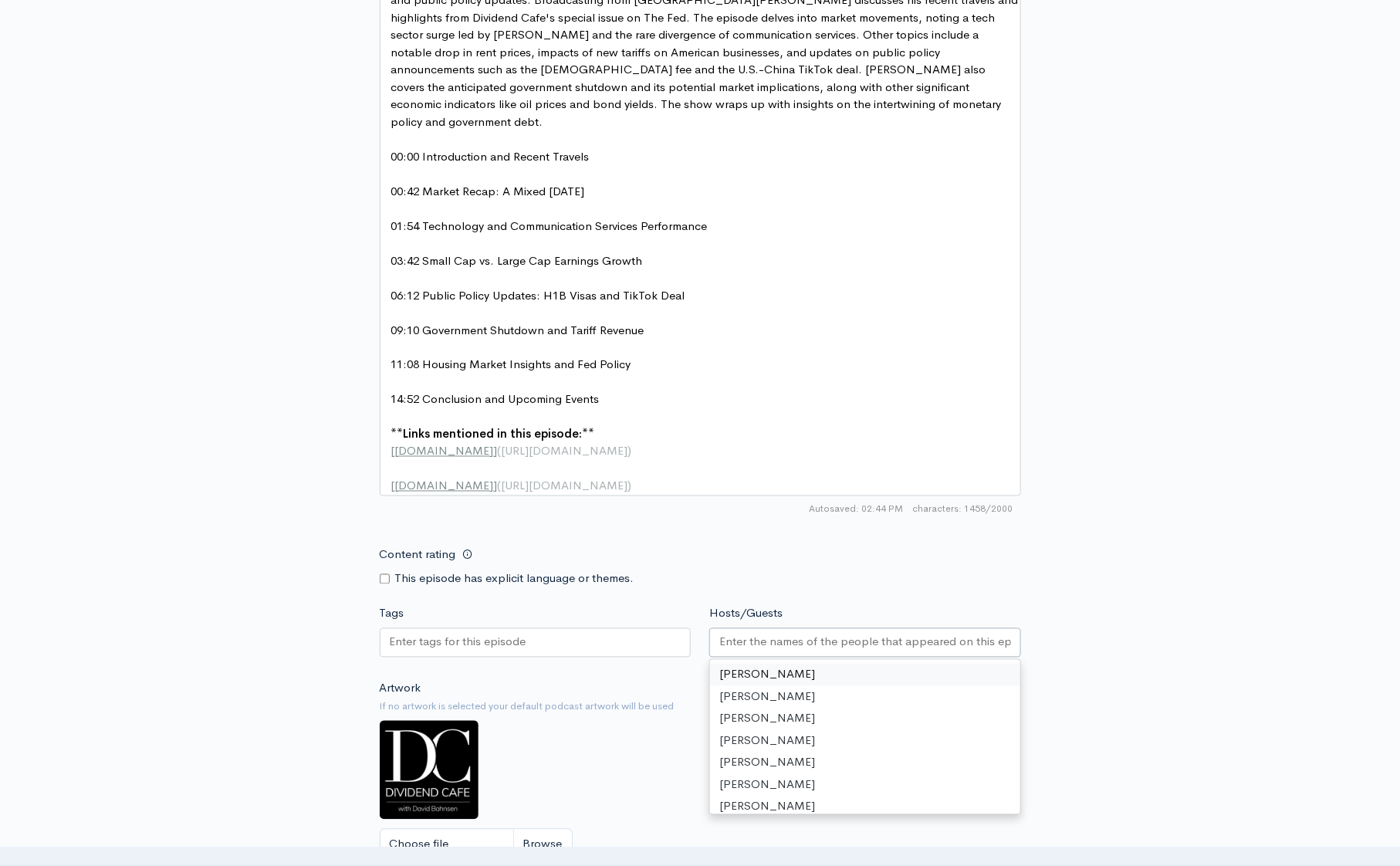
click at [862, 636] on input "Hosts/Guests" at bounding box center [865, 643] width 291 height 18
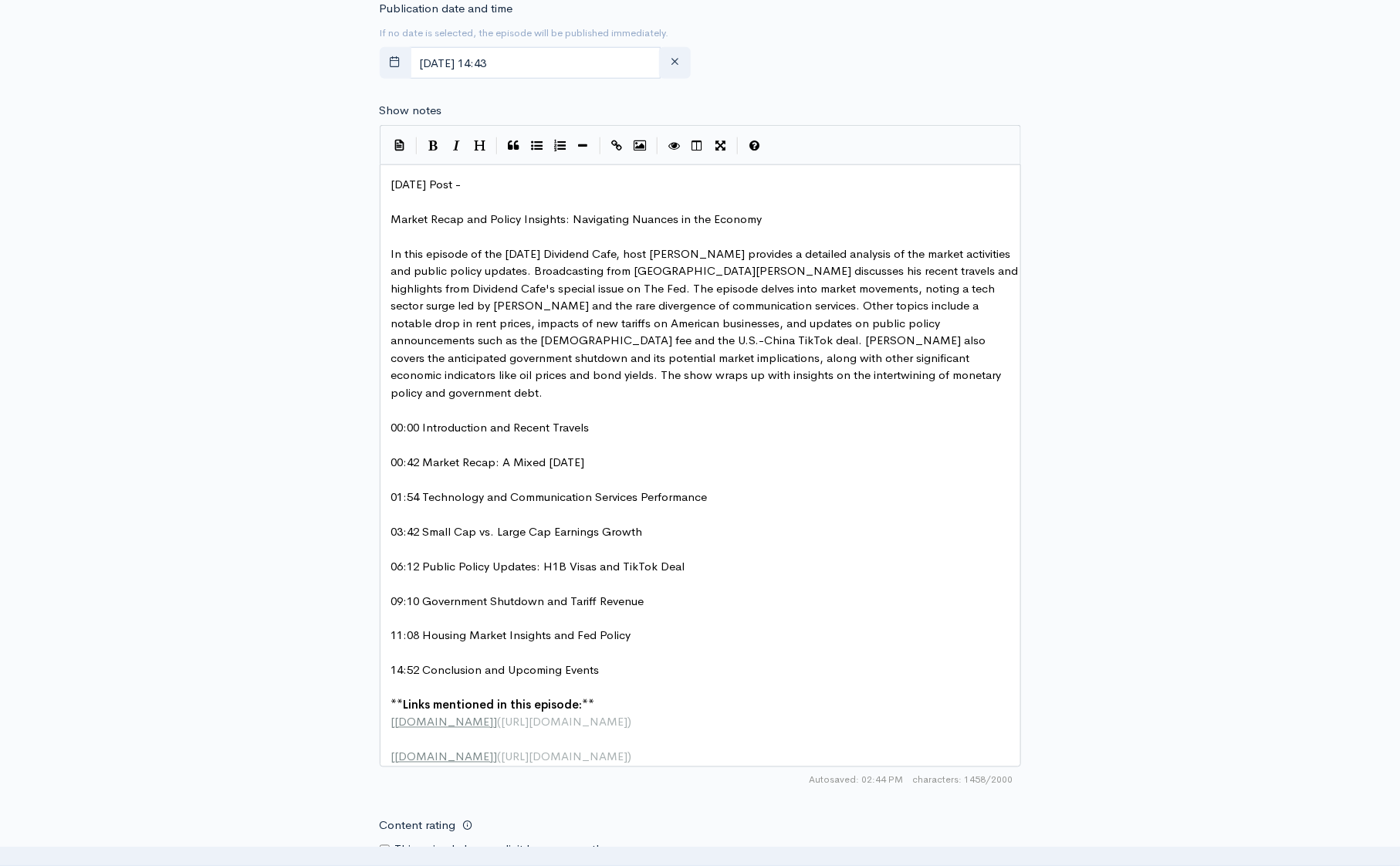
scroll to position [647, 0]
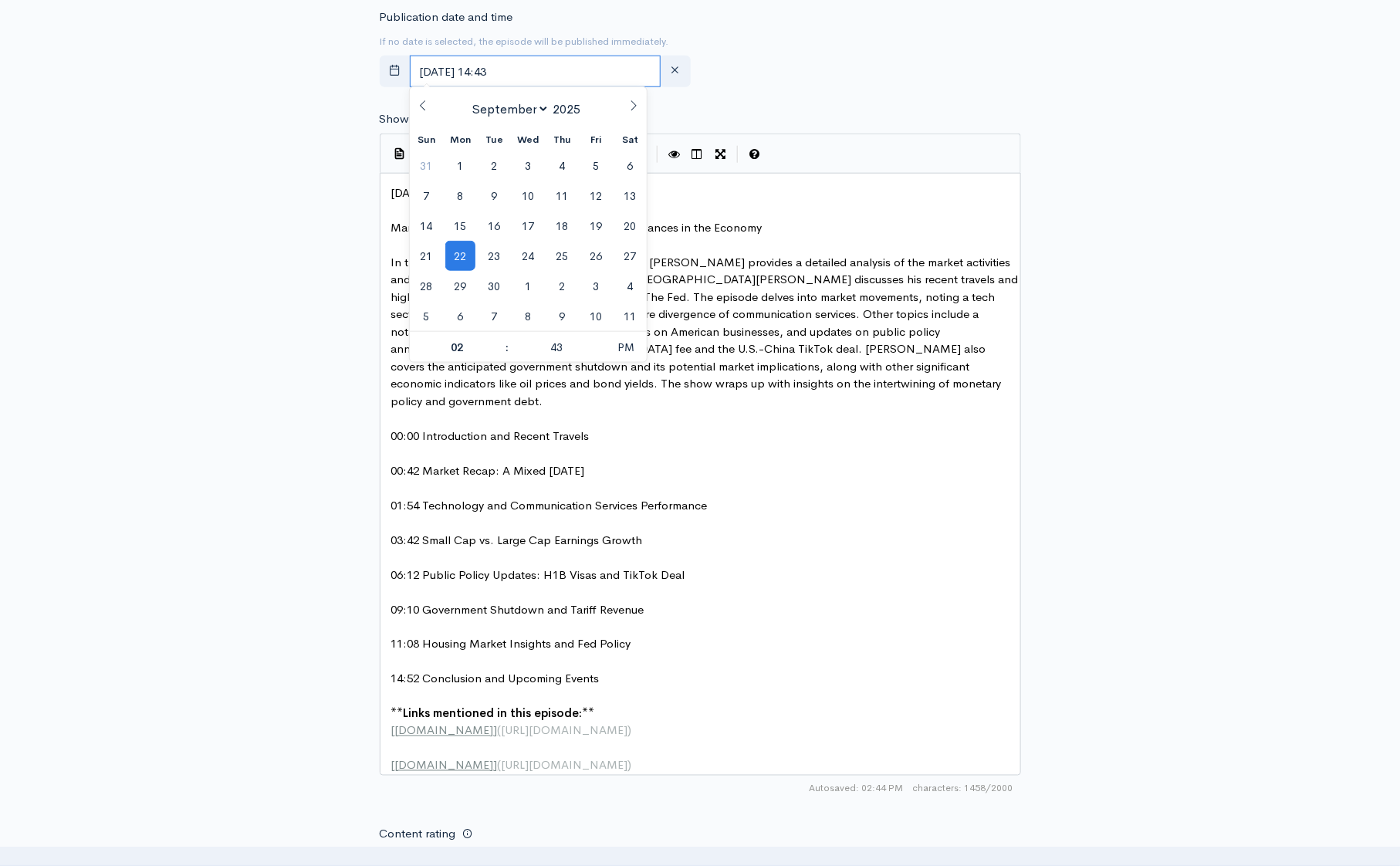
click at [595, 70] on input "[DATE] 14:43" at bounding box center [535, 71] width 252 height 31
click at [496, 258] on span "23" at bounding box center [495, 256] width 30 height 30
type input "September, 23 2025 14:43"
click at [1141, 279] on div "New episode Create a new episode Back to episodes Audio file Choose file 0 ZenC…" at bounding box center [700, 350] width 1400 height 1889
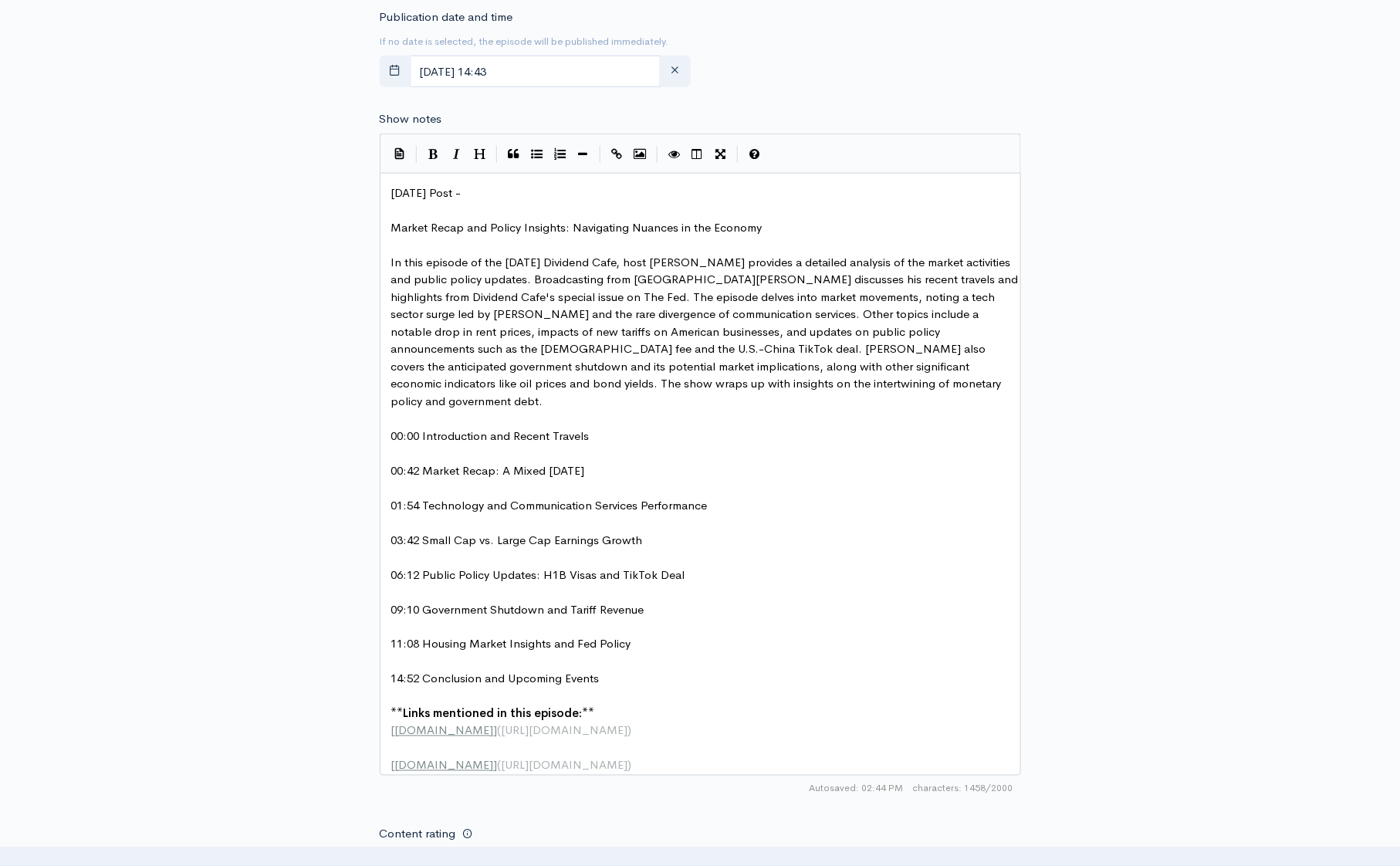
drag, startPoint x: 713, startPoint y: 262, endPoint x: 772, endPoint y: 274, distance: 60.2
click at [714, 262] on span "In this episode of the Monday Dividend Cafe, host David Boson provides a detail…" at bounding box center [706, 331] width 630 height 154
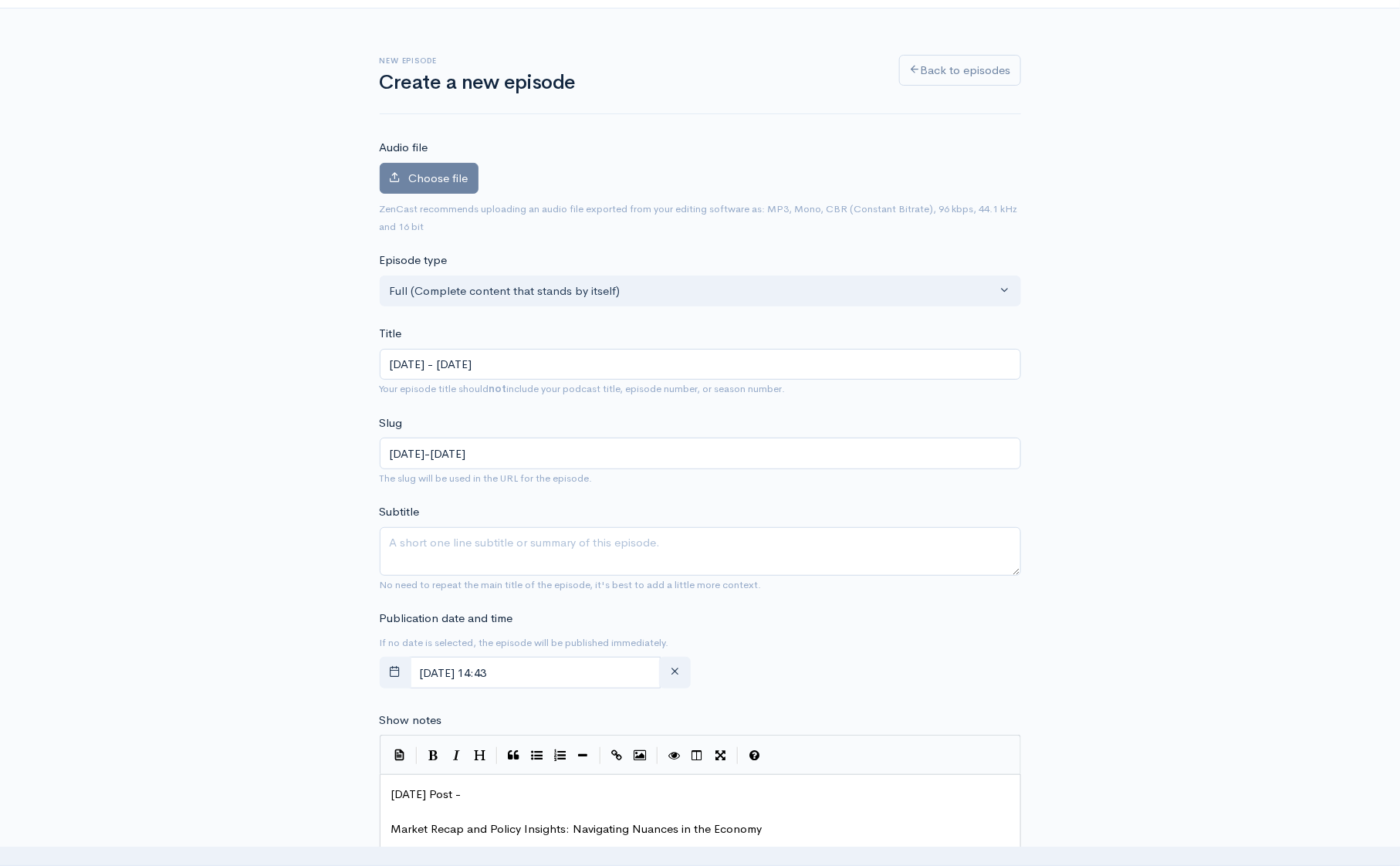
scroll to position [63, 0]
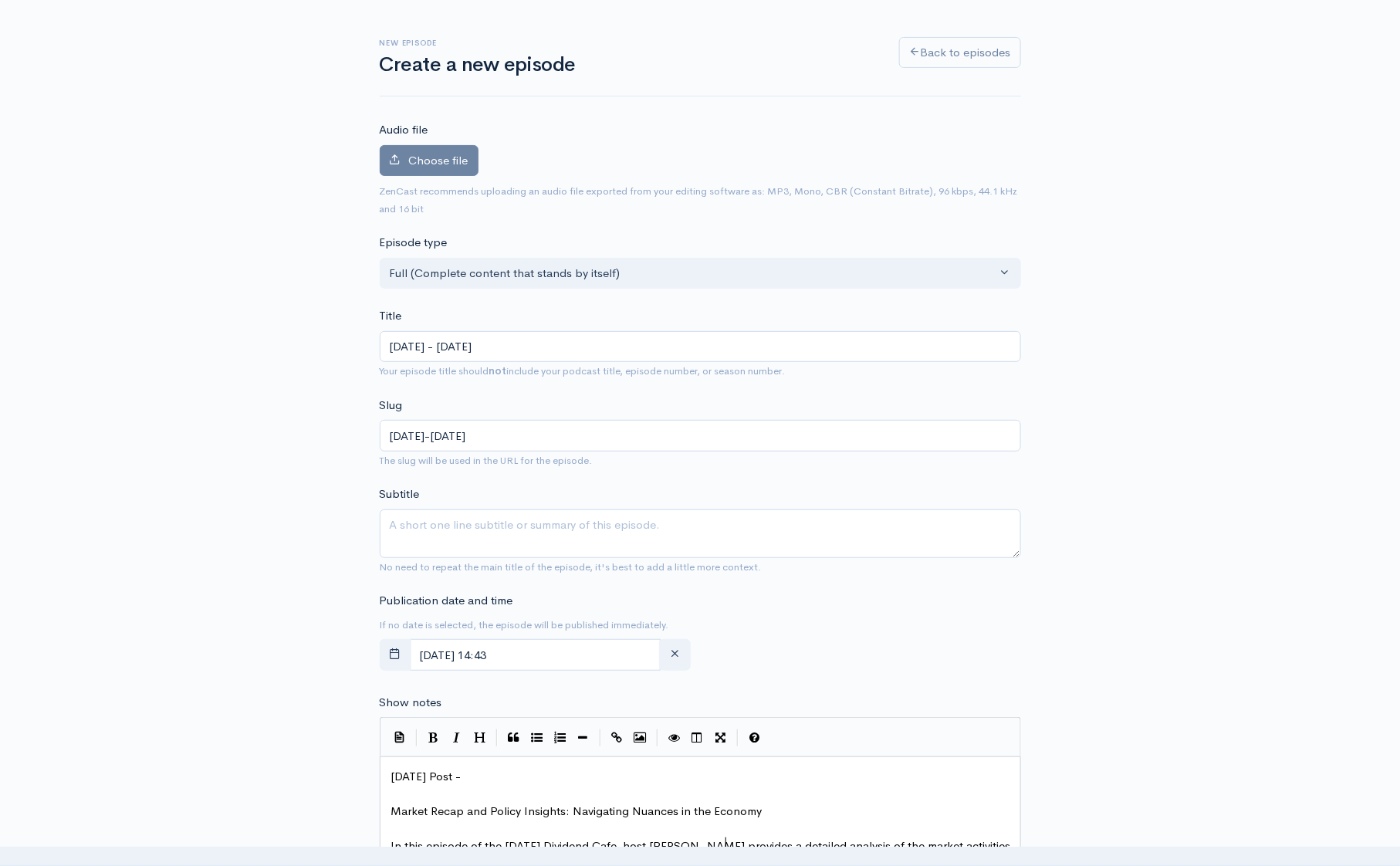
type textarea "ahnse"
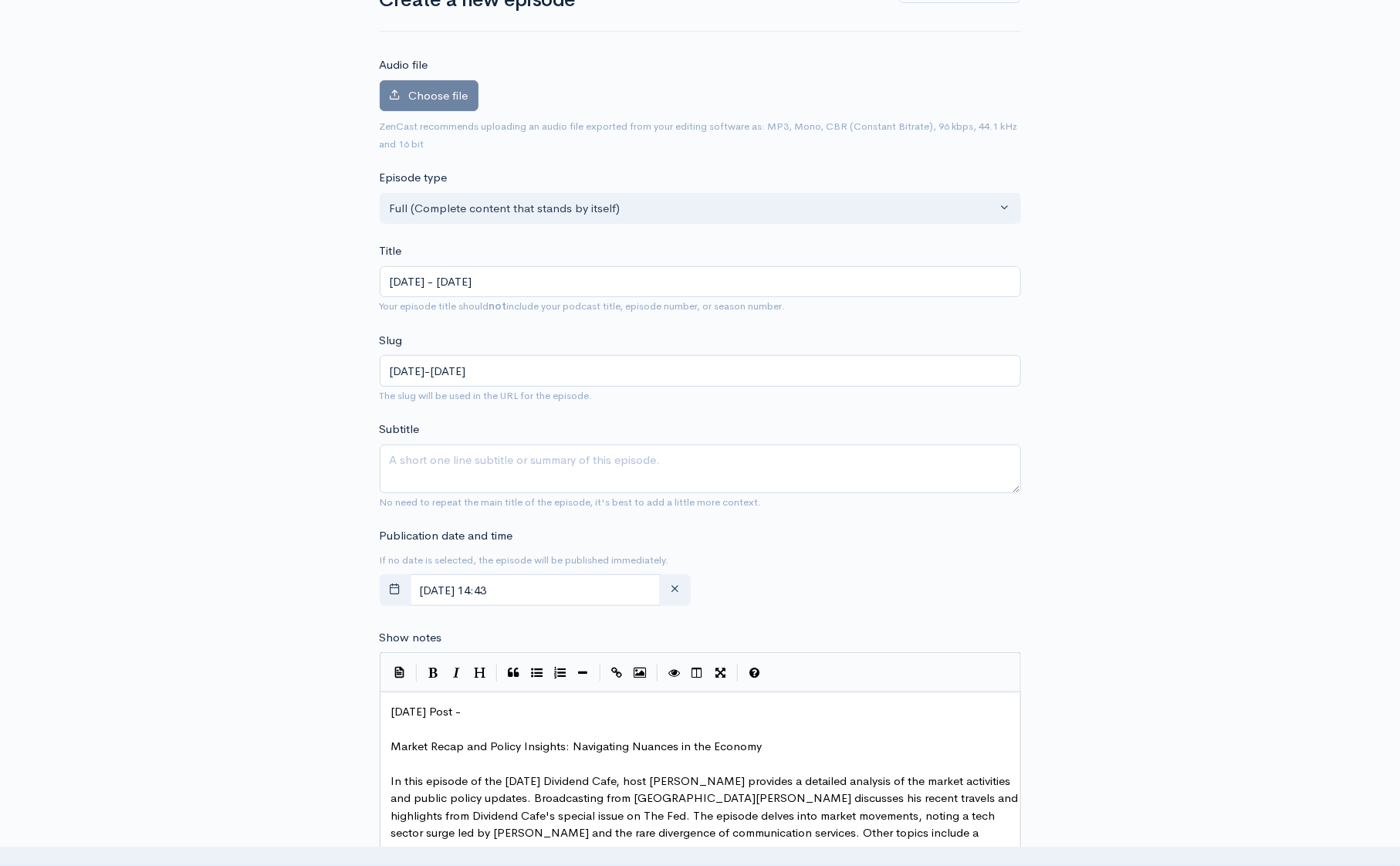
scroll to position [272, 0]
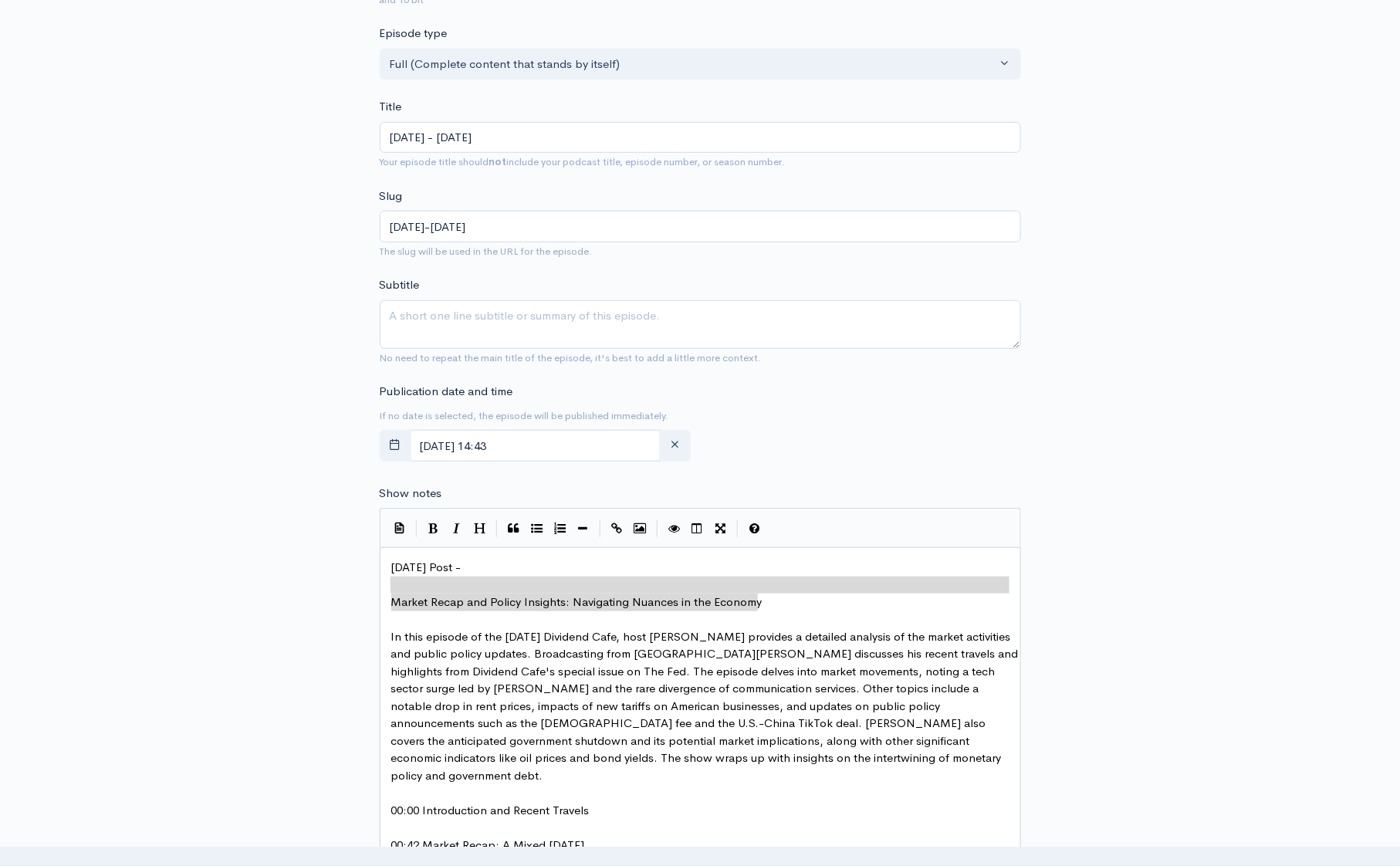
type textarea "Market Recap and Policy Insights: Navigating Nuances in the Economy"
drag, startPoint x: 815, startPoint y: 599, endPoint x: 375, endPoint y: 597, distance: 440.0
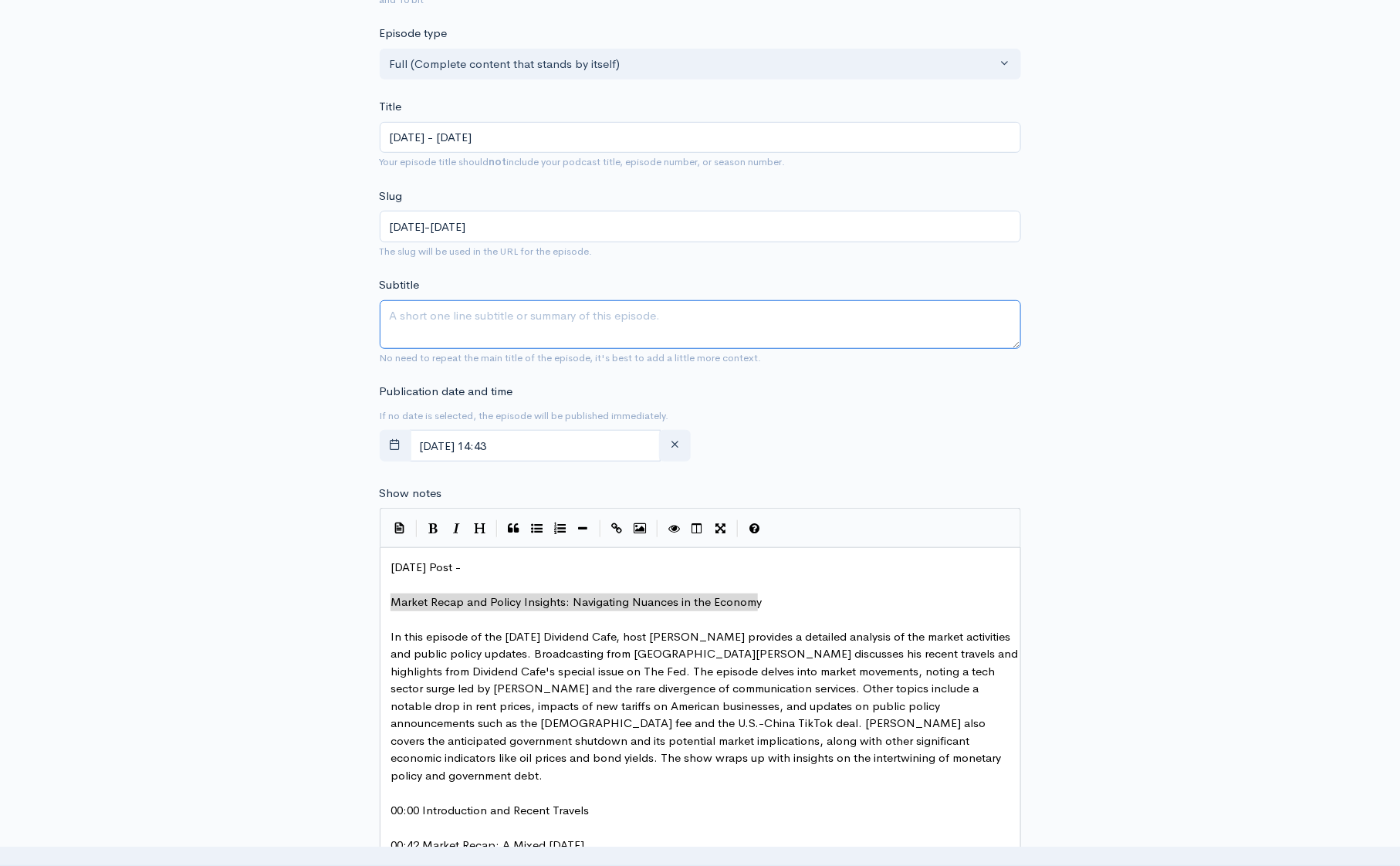
click at [482, 317] on textarea "Subtitle" at bounding box center [700, 324] width 642 height 48
paste textarea "Market Recap and Policy Insights: Navigating Nuances in the Economy"
type textarea "Market Recap and Policy Insights: Navigating Nuances in the Economy"
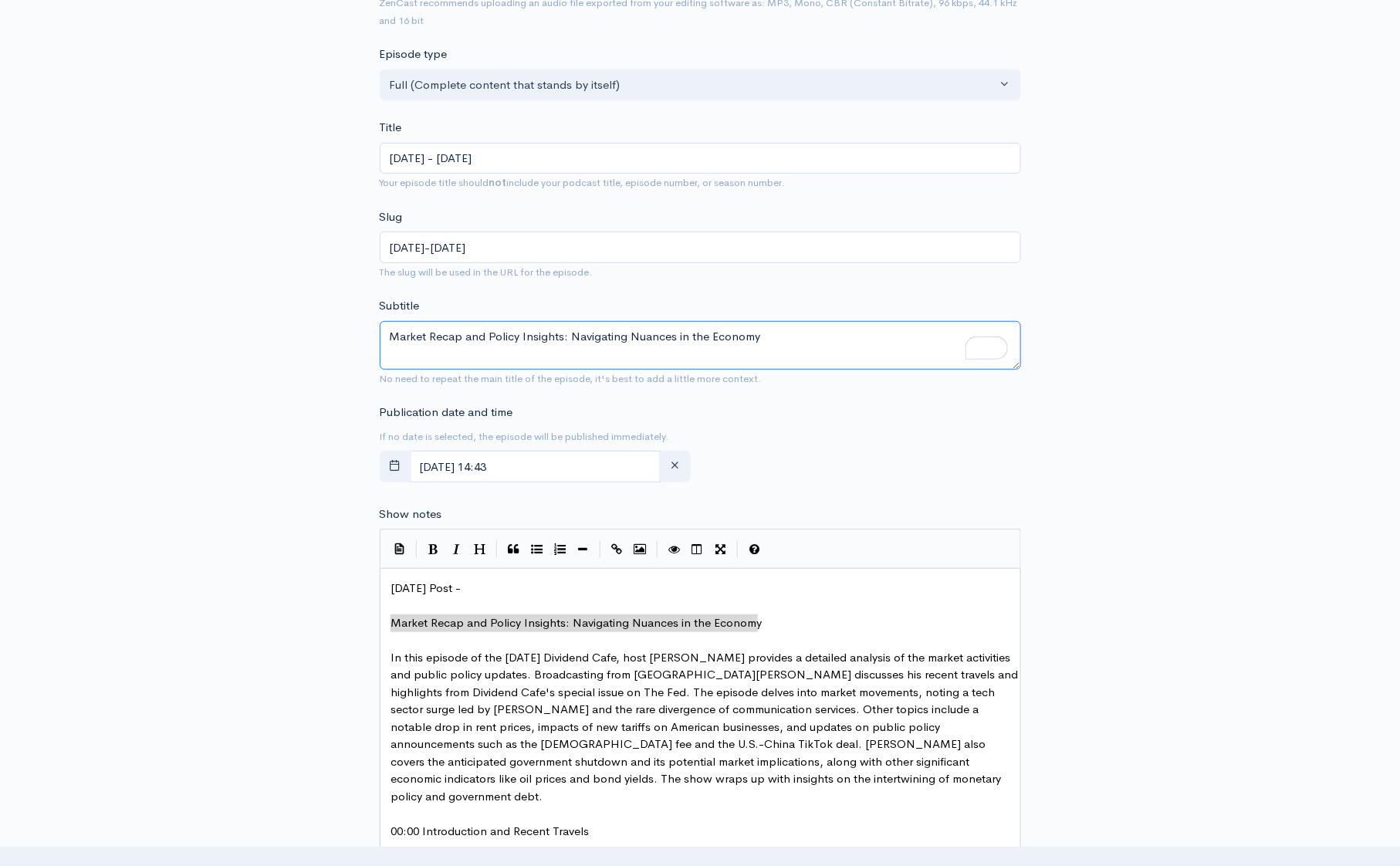
scroll to position [0, 0]
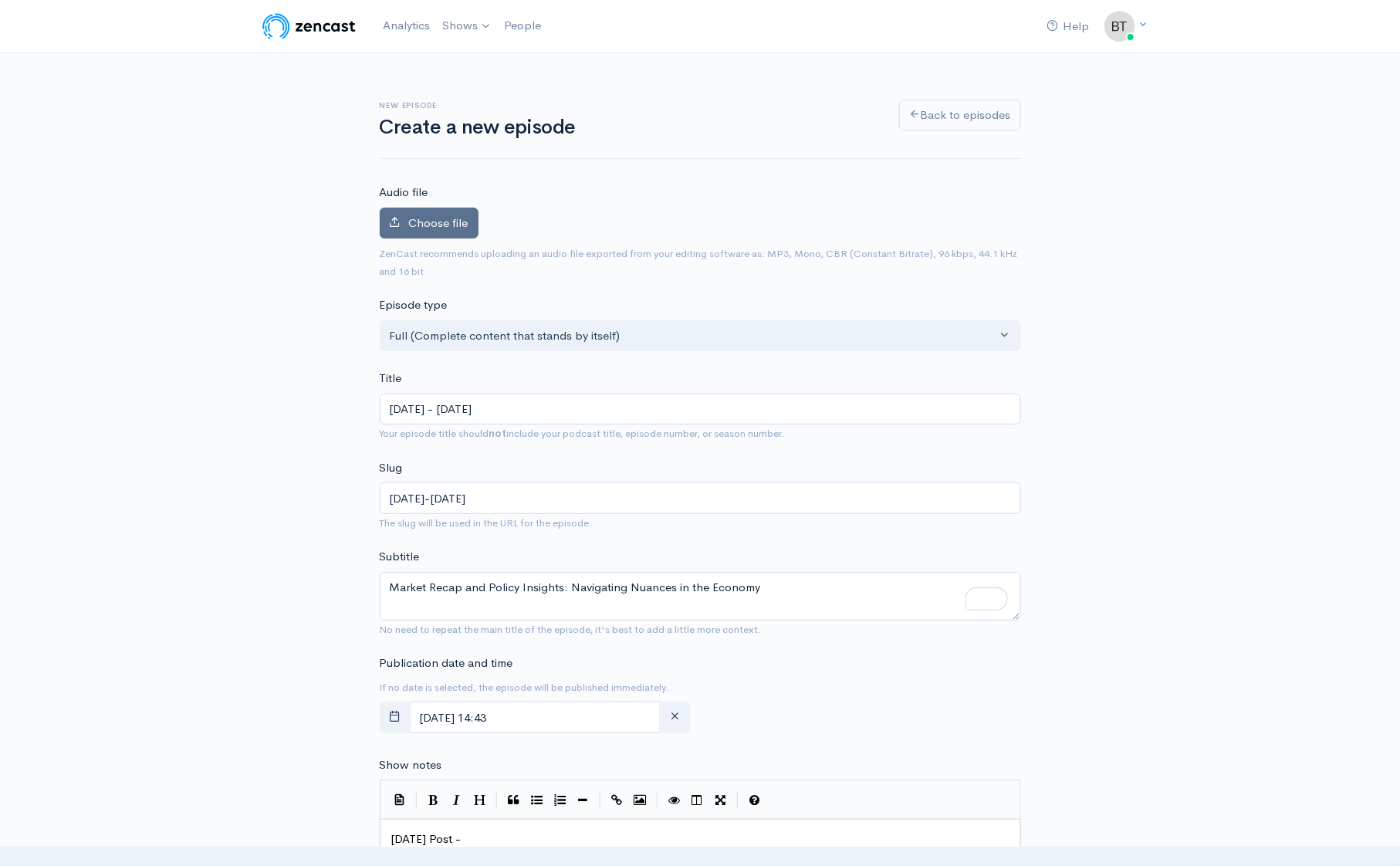
click at [435, 237] on label "Choose file" at bounding box center [429, 223] width 99 height 31
click at [0, 0] on input "Choose file" at bounding box center [0, 0] width 0 height 0
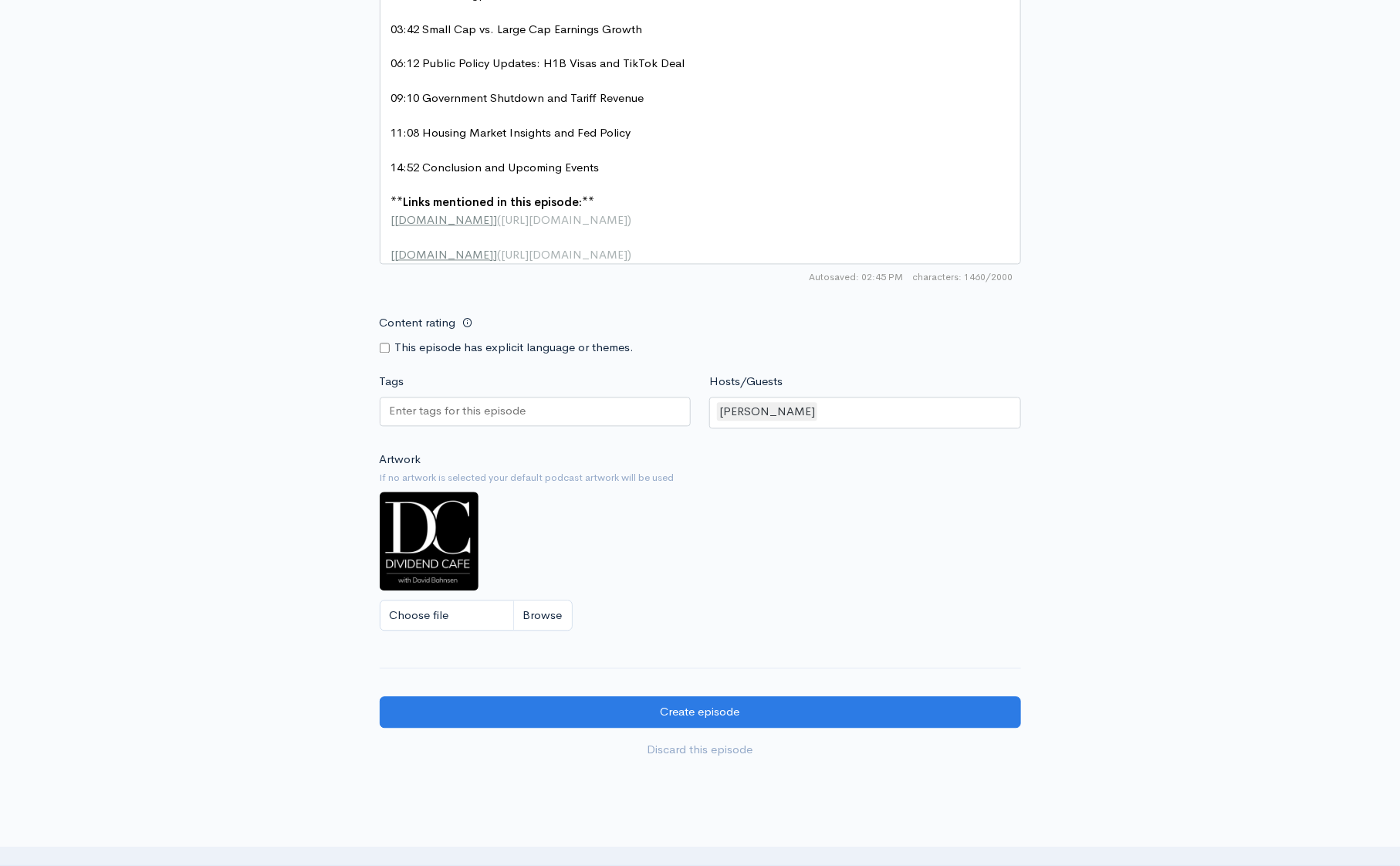
scroll to position [1354, 0]
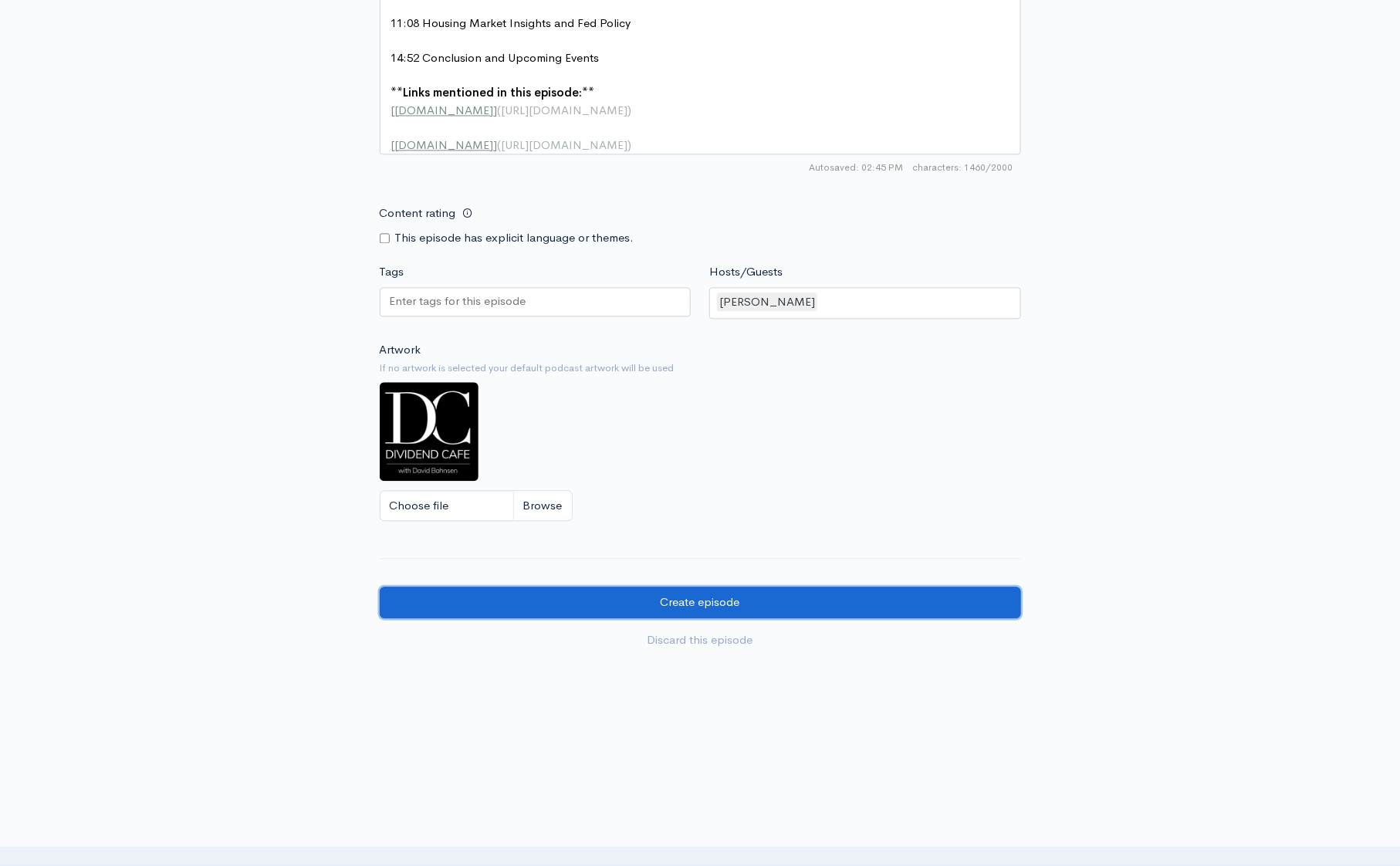
click at [823, 594] on input "Create episode" at bounding box center [700, 602] width 642 height 31
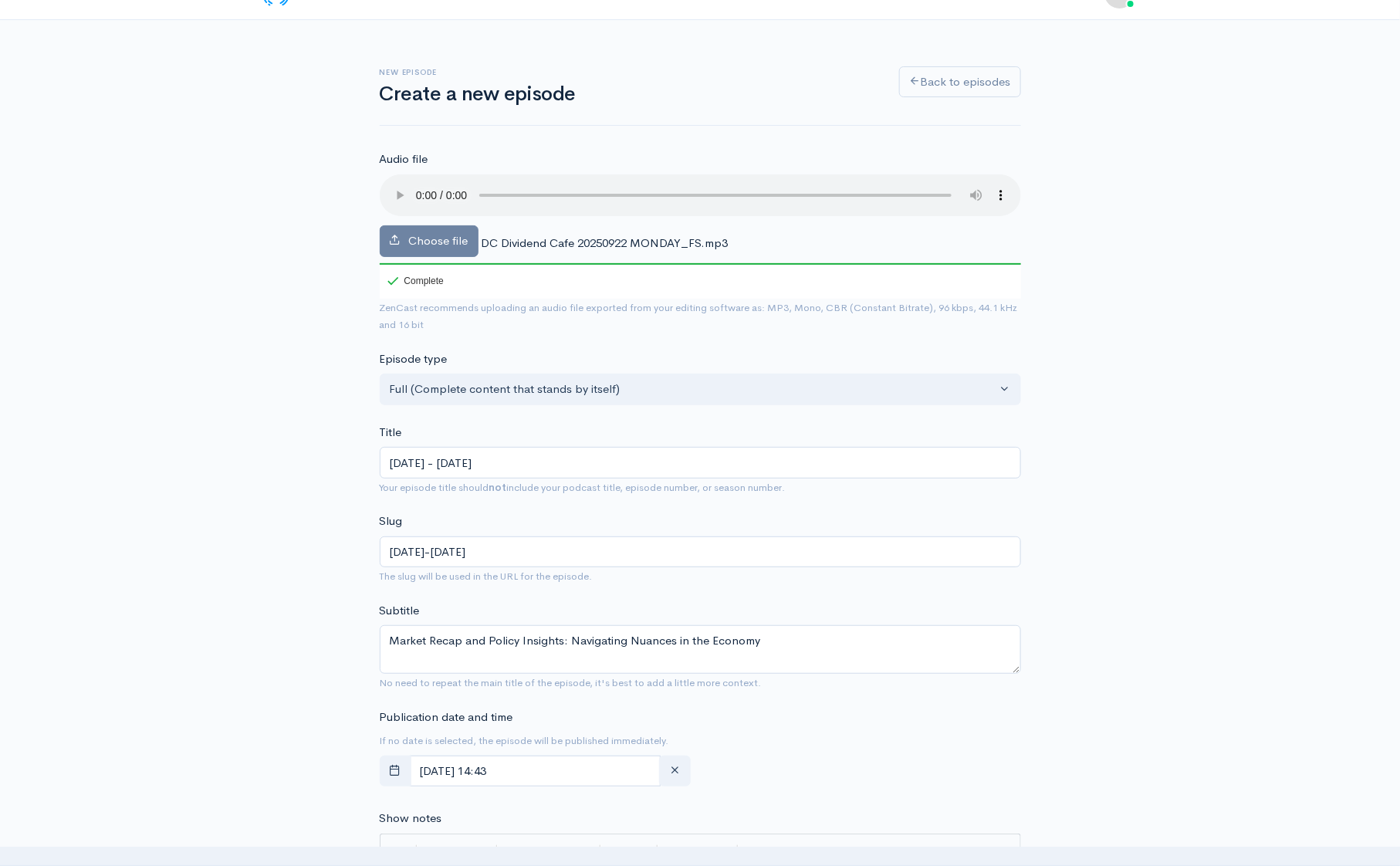
scroll to position [0, 0]
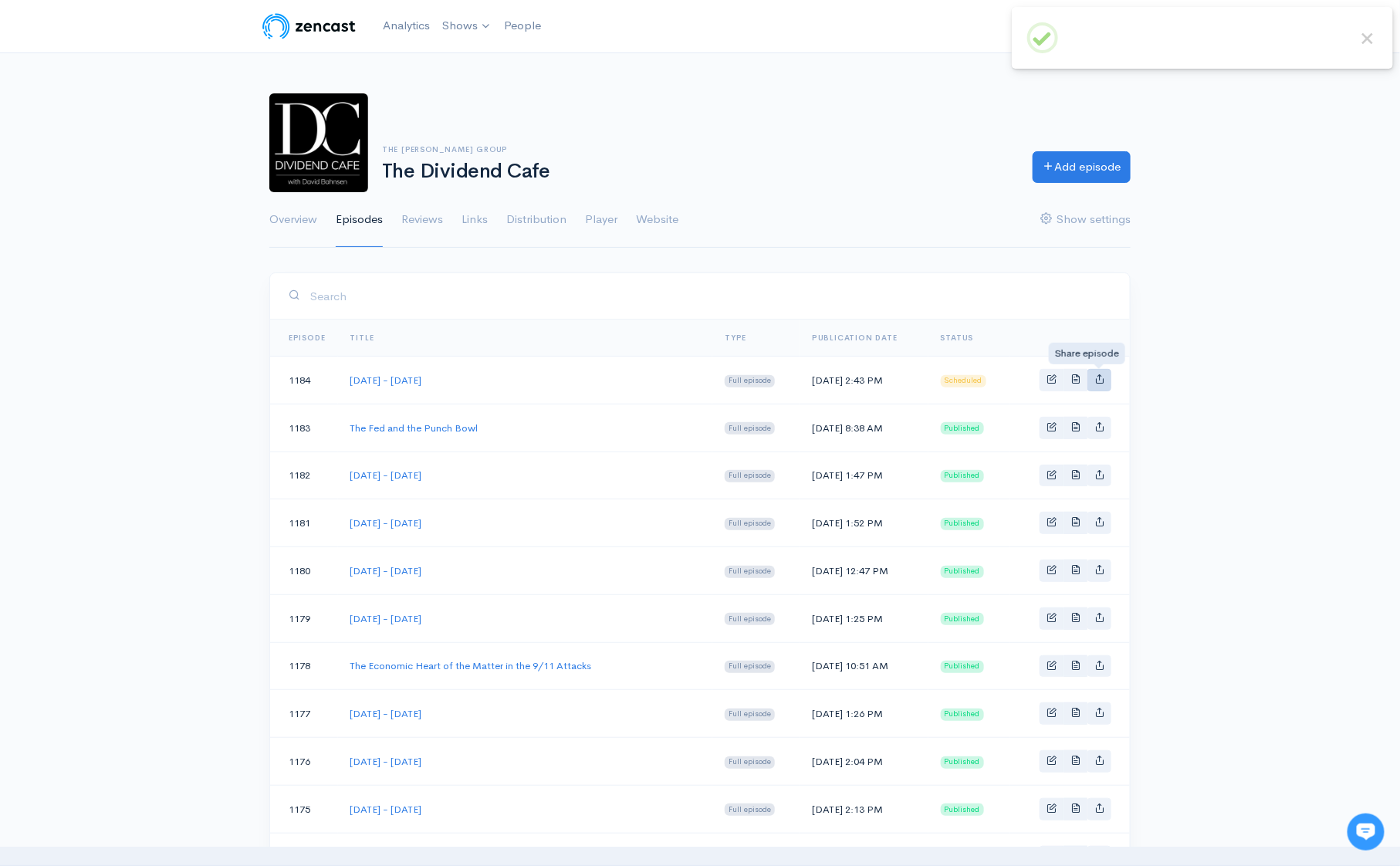
click at [1103, 383] on link "Basic example" at bounding box center [1099, 381] width 24 height 23
type input "https://podcast.dividendcafe.com/episodes/monday-september-22-2025"
type input "https://dts.podtrac.com/redirect.mp3/media.zencast.fm/the-dividend-cafe-1/bc3ca…"
type input "<iframe src='https://share.zencast.fm/embed/episode/bc3ca884-0fe7-4d9f-832c-4b0…"
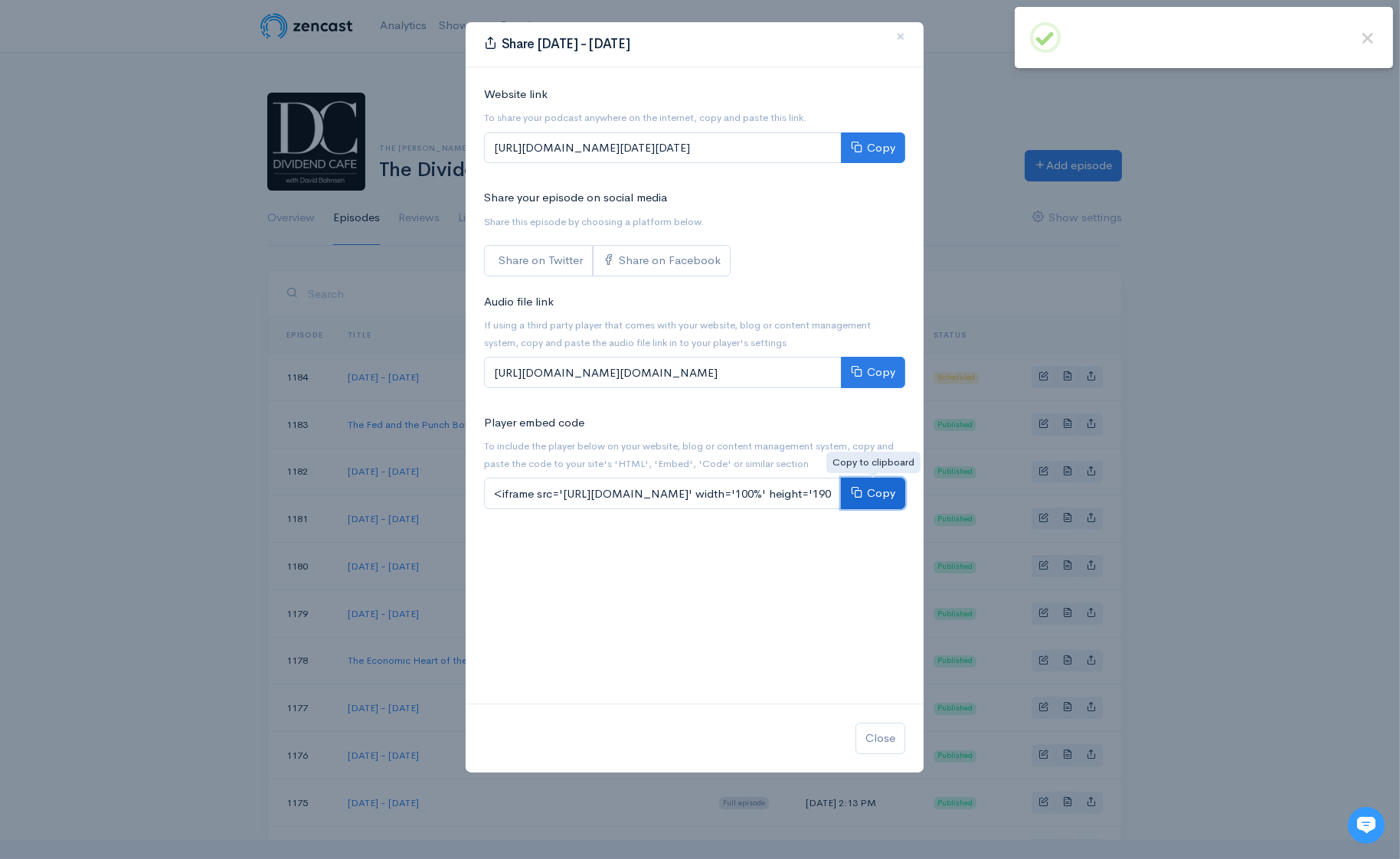
click at [883, 497] on button "Copy" at bounding box center [873, 493] width 64 height 31
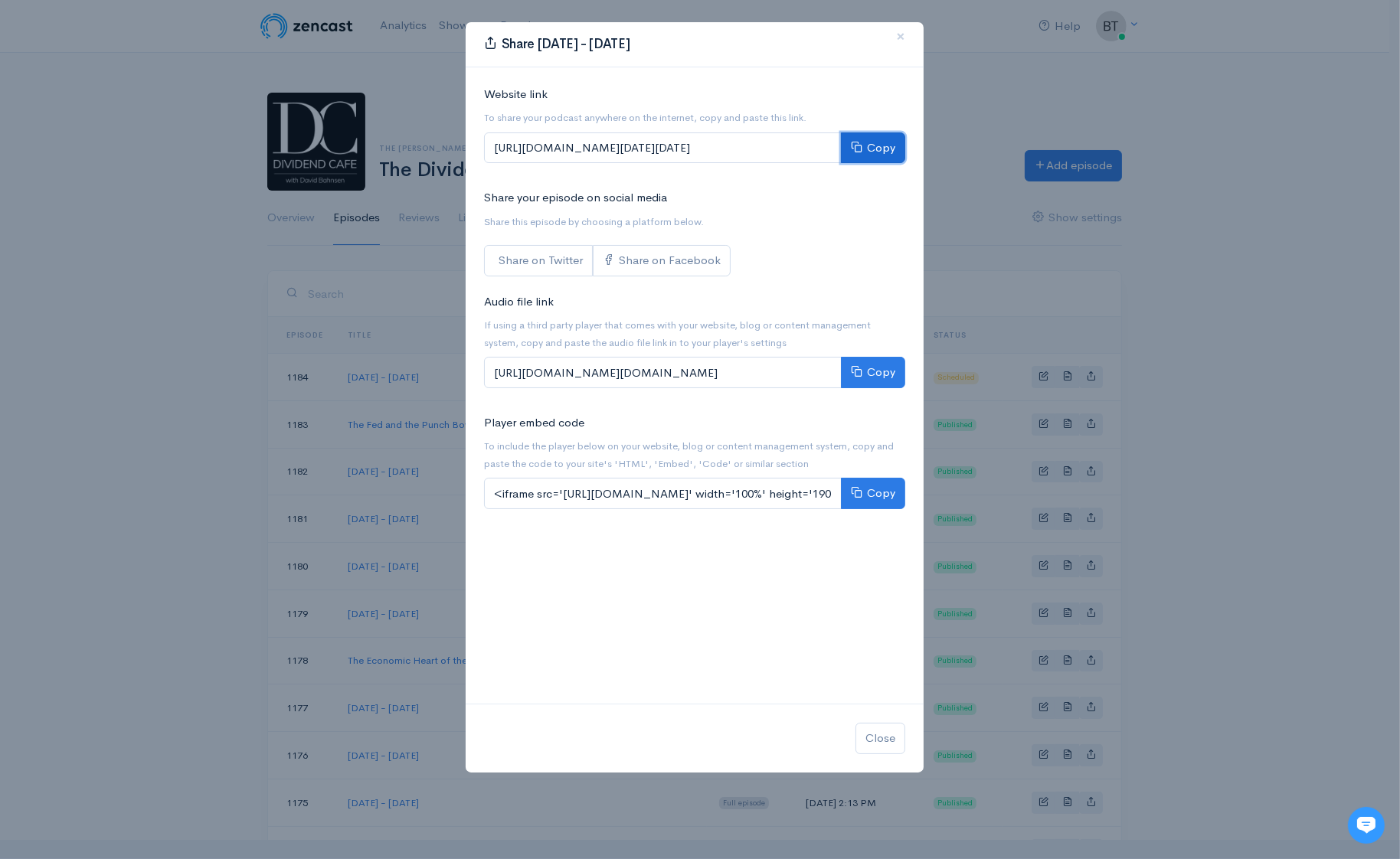
click at [872, 149] on button "Copy" at bounding box center [873, 148] width 64 height 31
click at [900, 35] on span "×" at bounding box center [900, 37] width 9 height 23
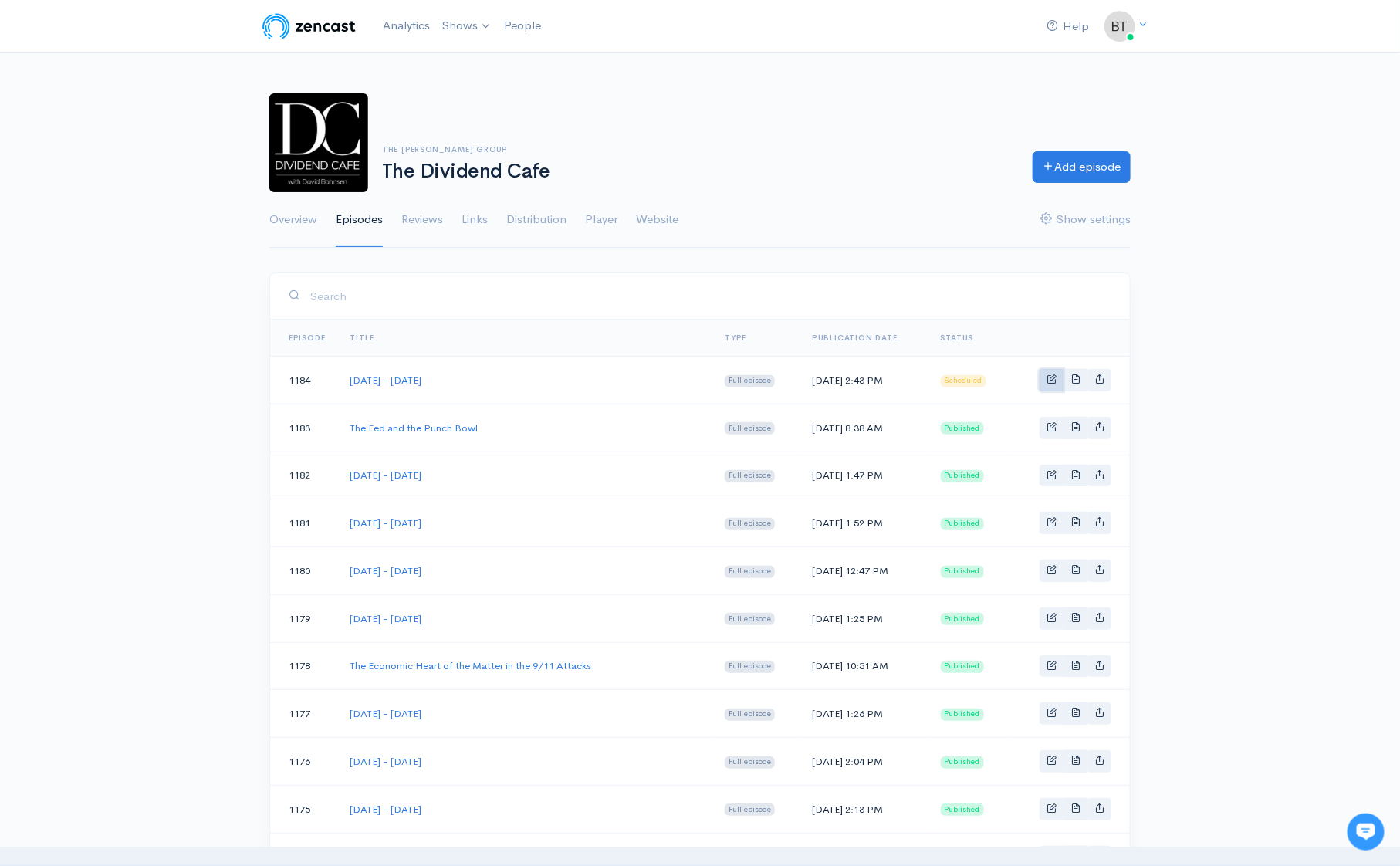
click at [1053, 383] on span "Basic example" at bounding box center [1052, 379] width 10 height 10
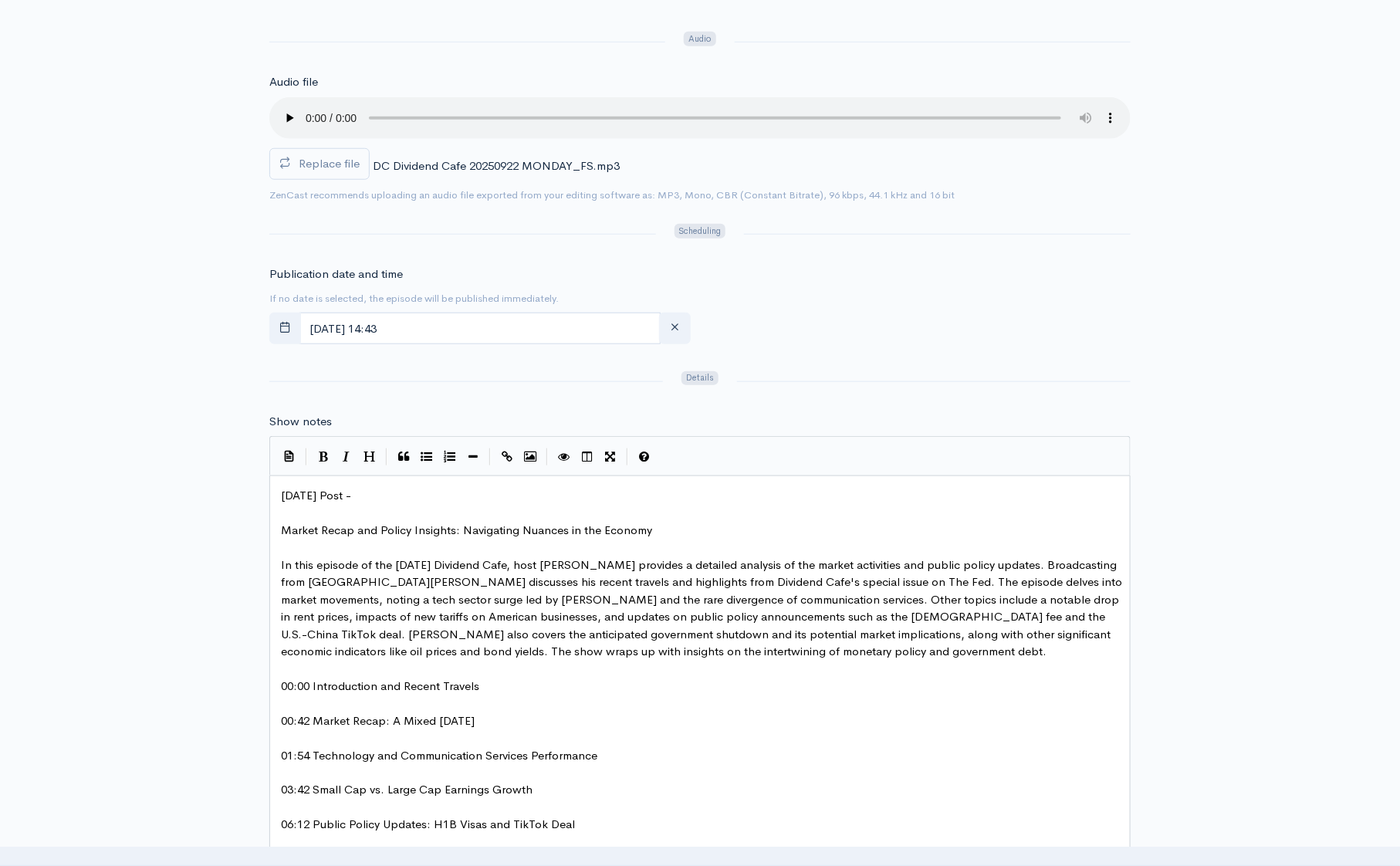
scroll to position [523, 0]
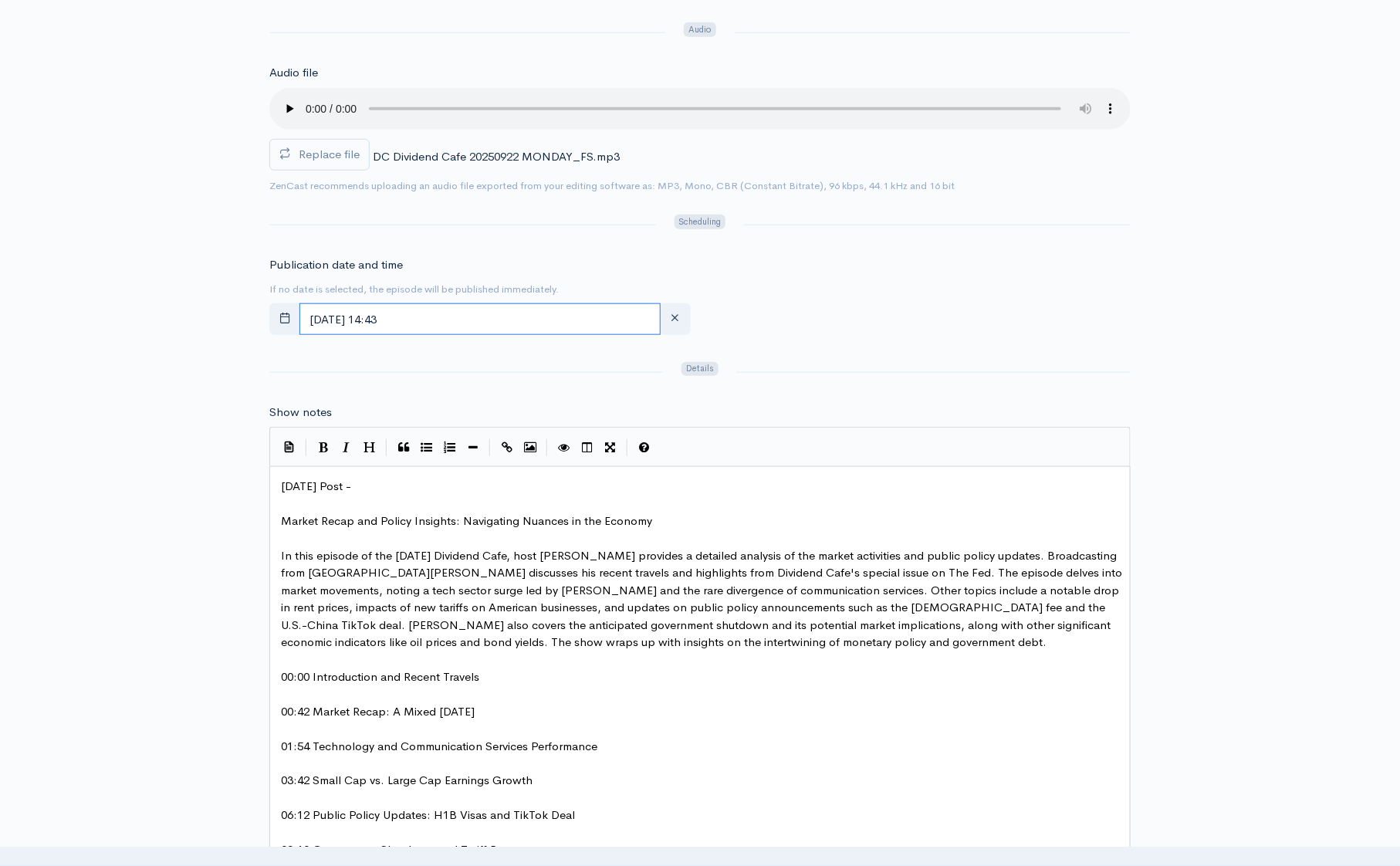
click at [474, 320] on input "September, 23 2025 14:43" at bounding box center [480, 319] width 362 height 31
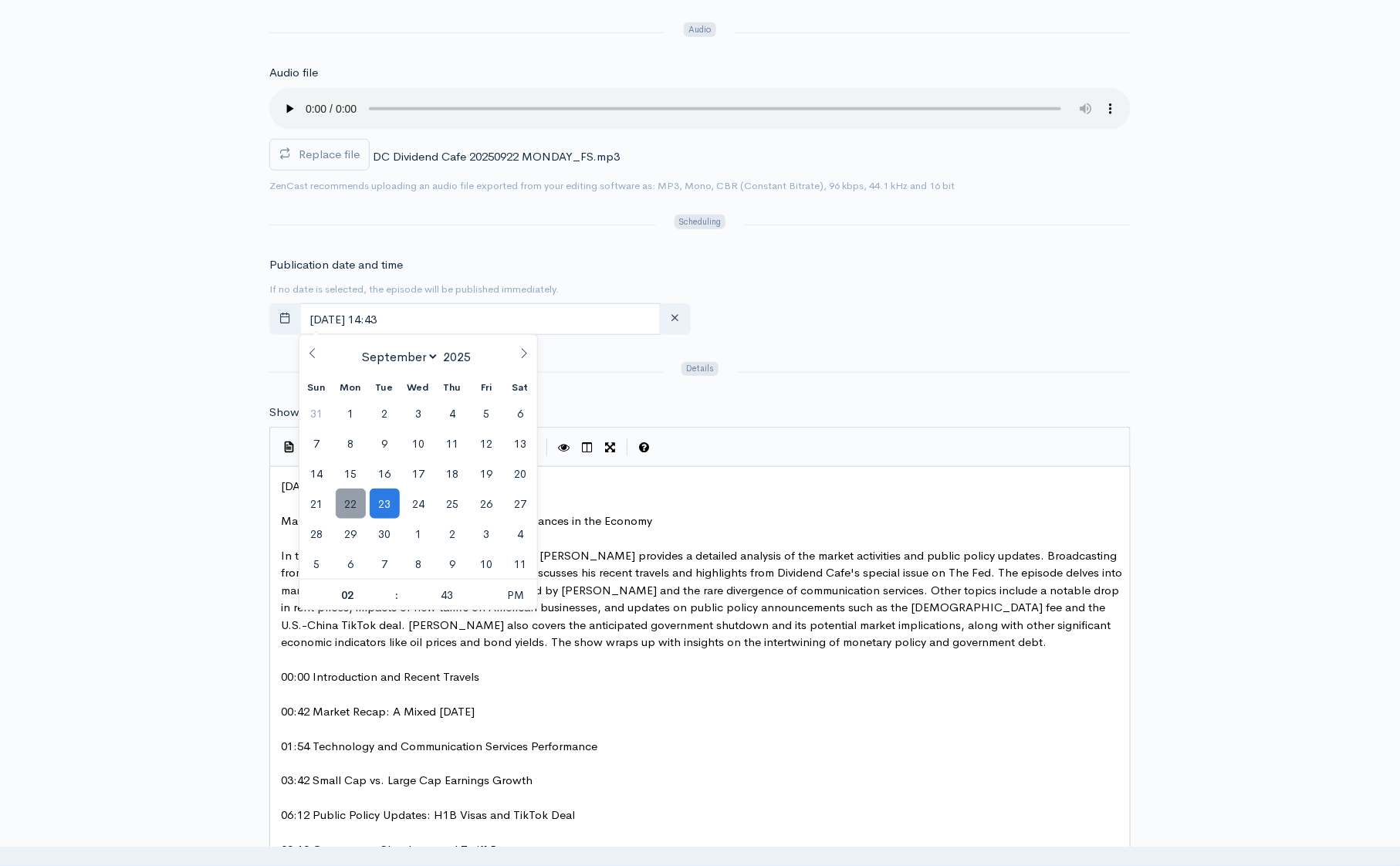
click at [349, 505] on span "22" at bounding box center [351, 504] width 30 height 30
type input "[DATE] 14:43"
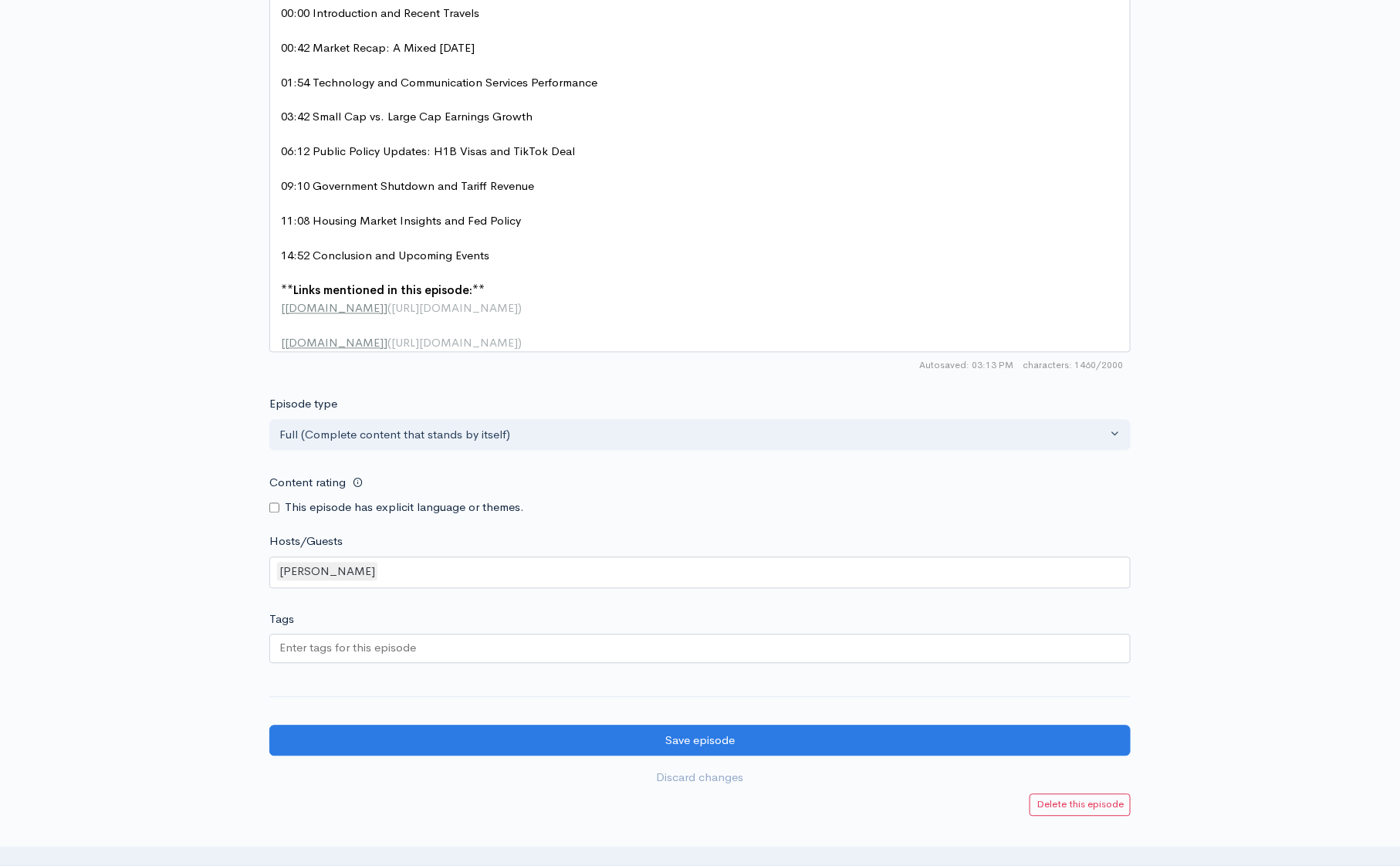
scroll to position [1259, 0]
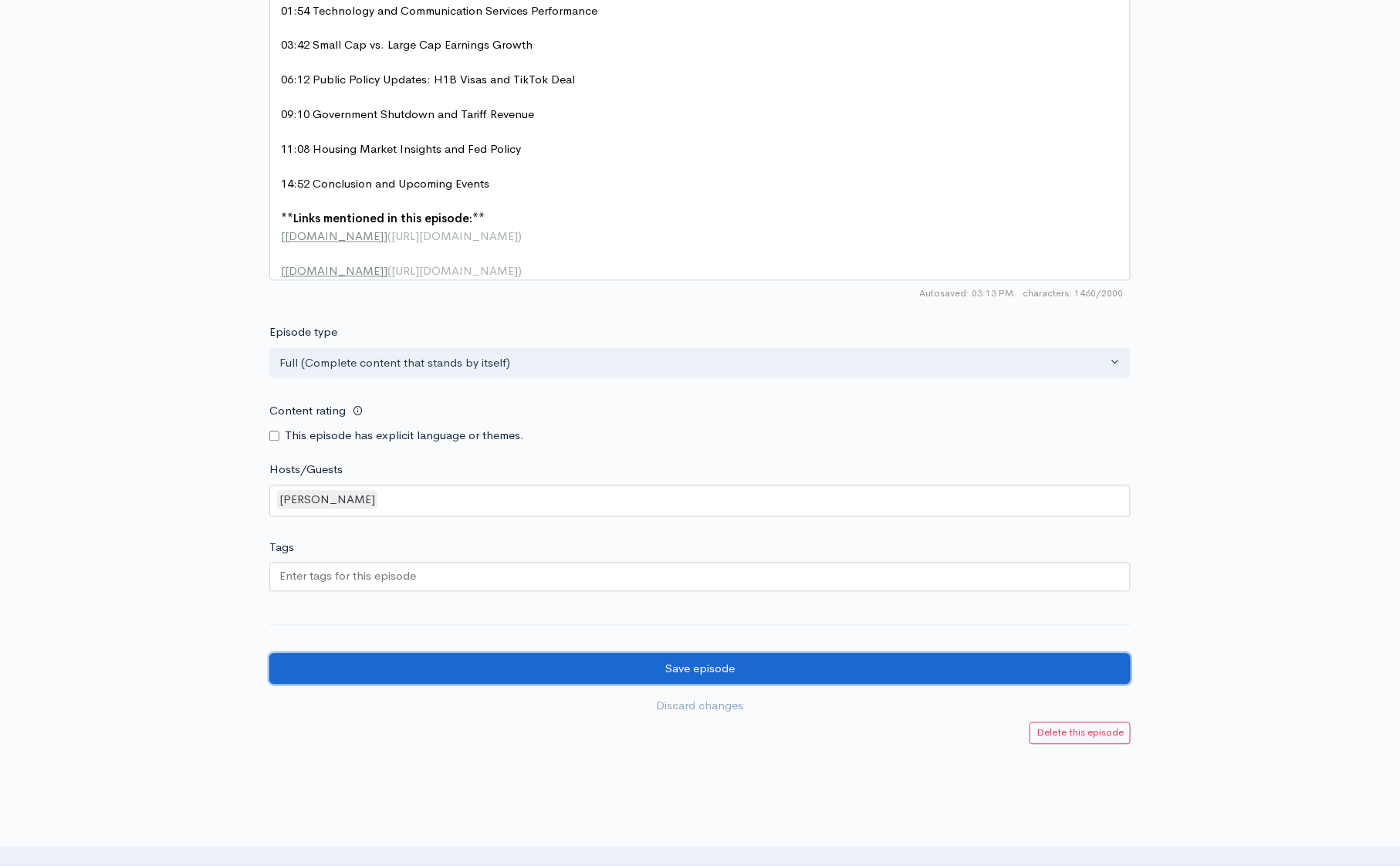
click at [639, 670] on input "Save episode" at bounding box center [700, 669] width 862 height 31
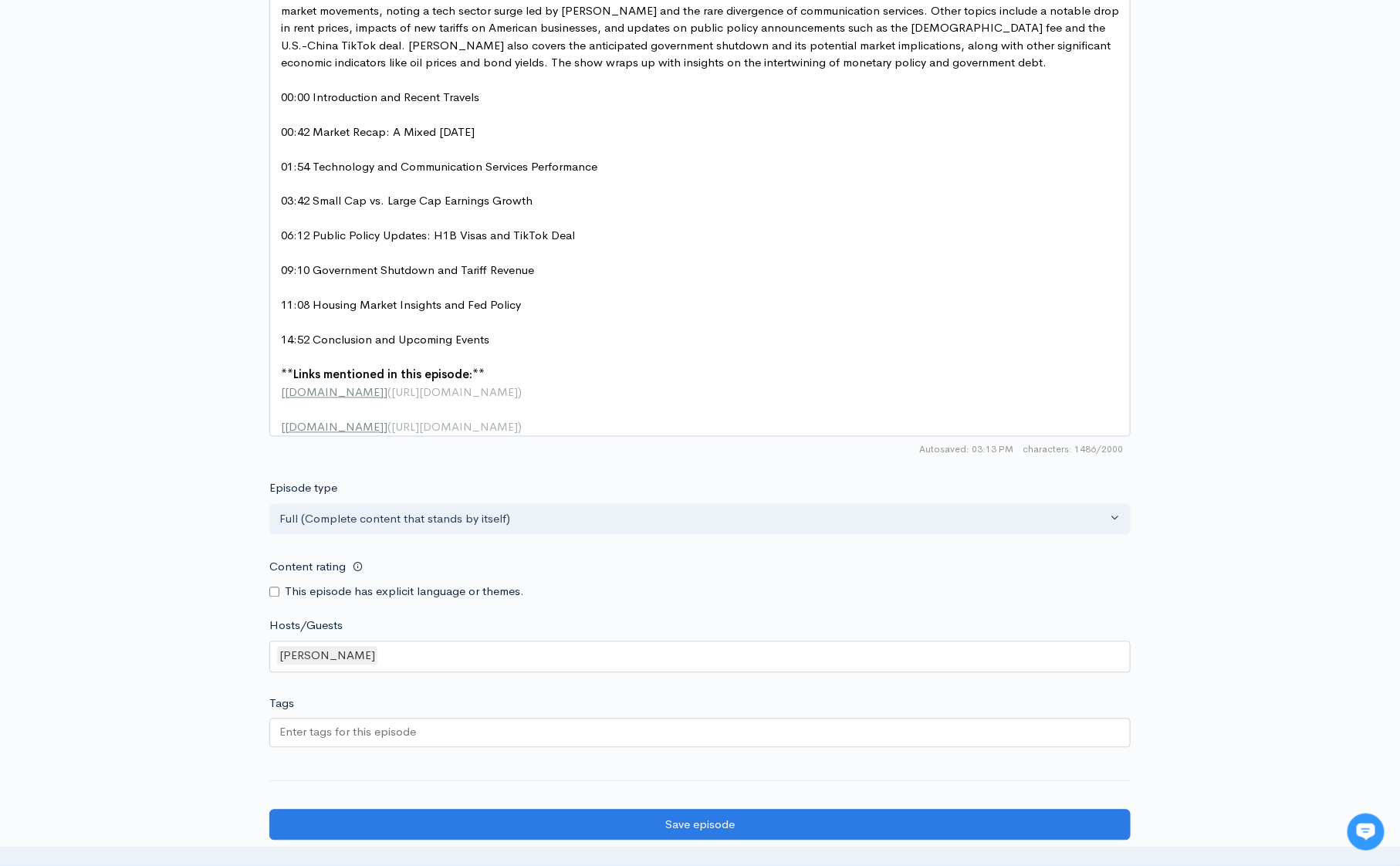
scroll to position [1346, 0]
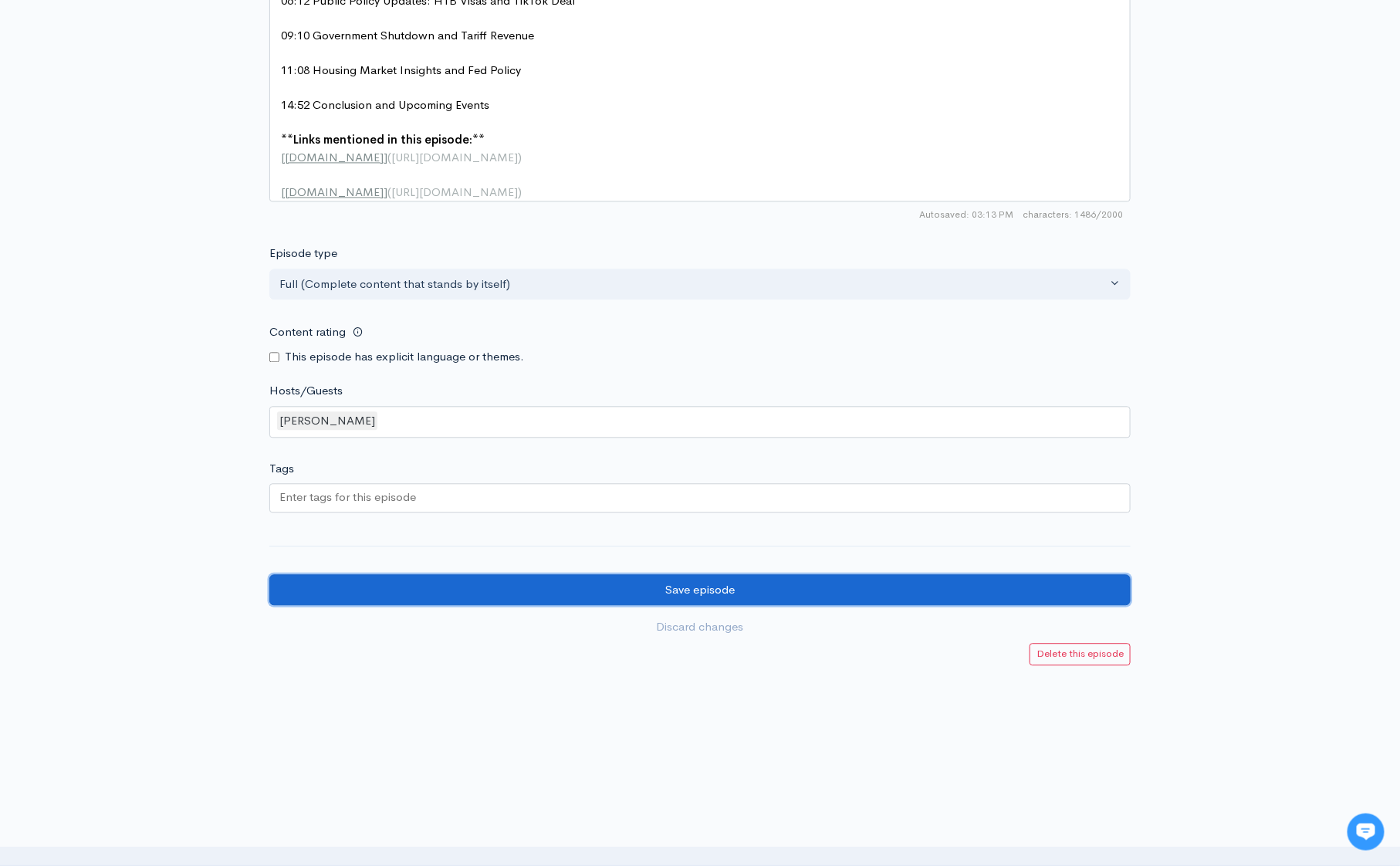
click at [746, 598] on input "Save episode" at bounding box center [700, 590] width 862 height 31
